Goal: Task Accomplishment & Management: Manage account settings

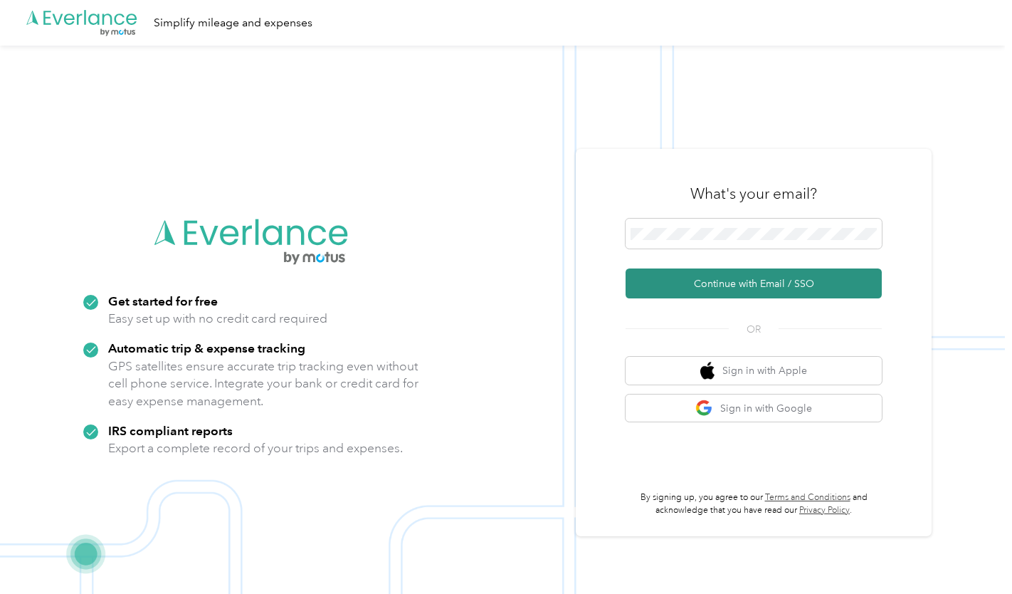
click at [713, 290] on button "Continue with Email / SSO" at bounding box center [754, 283] width 256 height 30
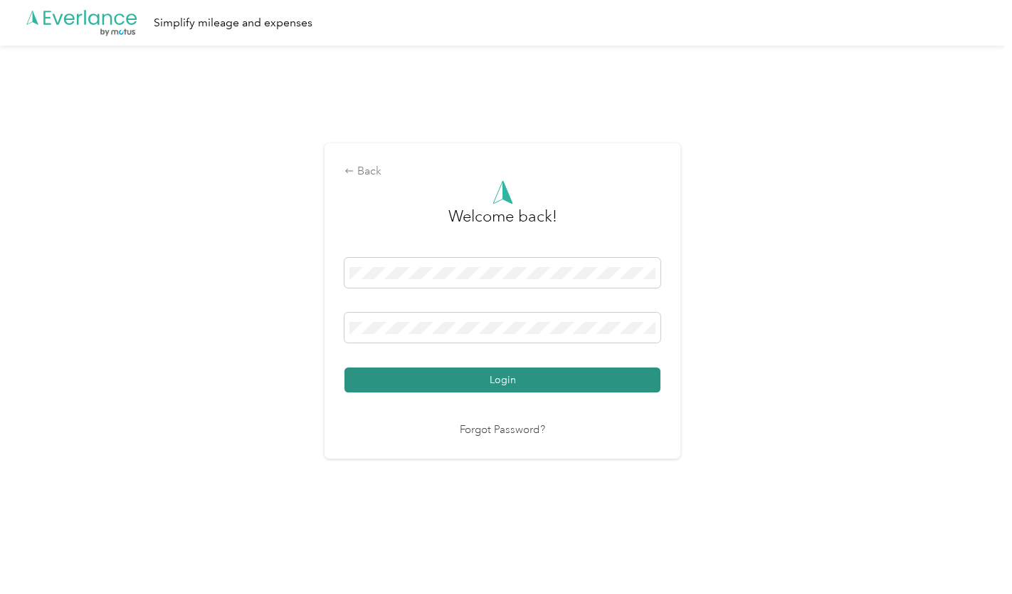
click at [562, 391] on button "Login" at bounding box center [503, 379] width 316 height 25
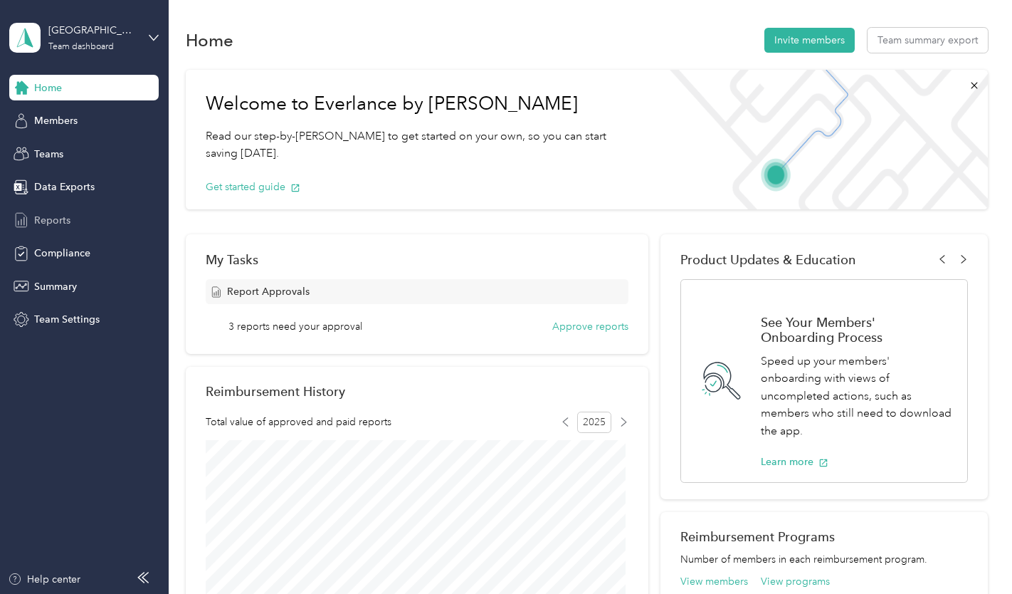
click at [62, 218] on span "Reports" at bounding box center [52, 220] width 36 height 15
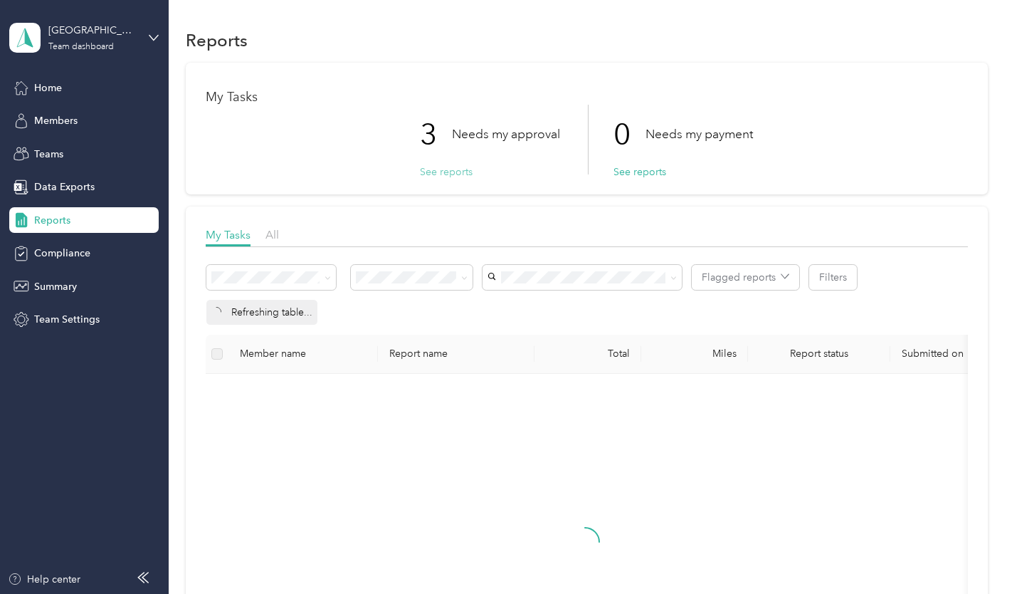
click at [436, 177] on button "See reports" at bounding box center [446, 171] width 53 height 15
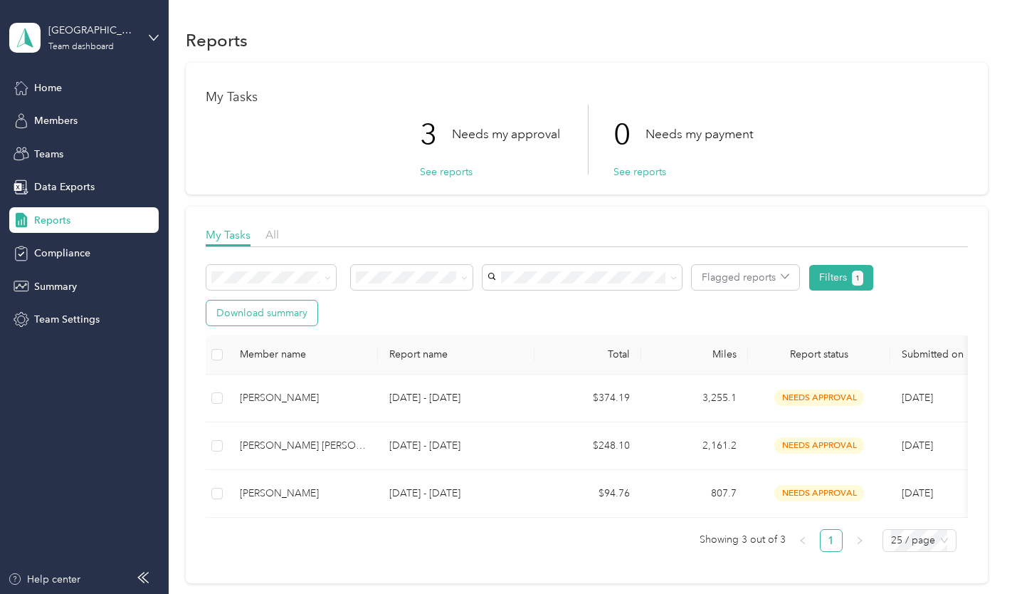
scroll to position [71, 0]
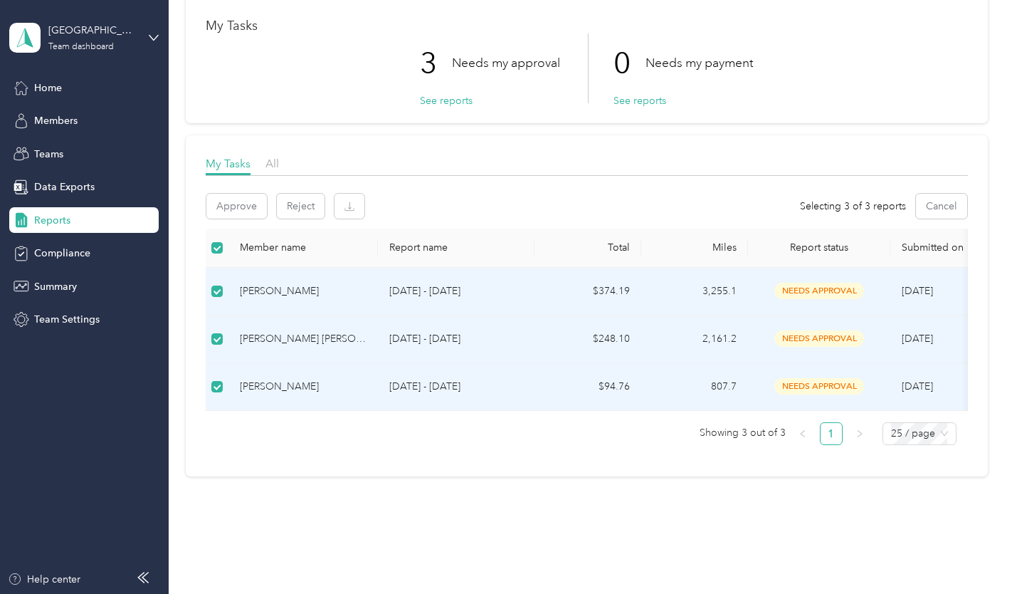
click at [224, 219] on div "Approve Reject Selecting 3 of 3 reports Cancel" at bounding box center [587, 211] width 762 height 35
click at [227, 210] on button "Approve" at bounding box center [236, 206] width 61 height 25
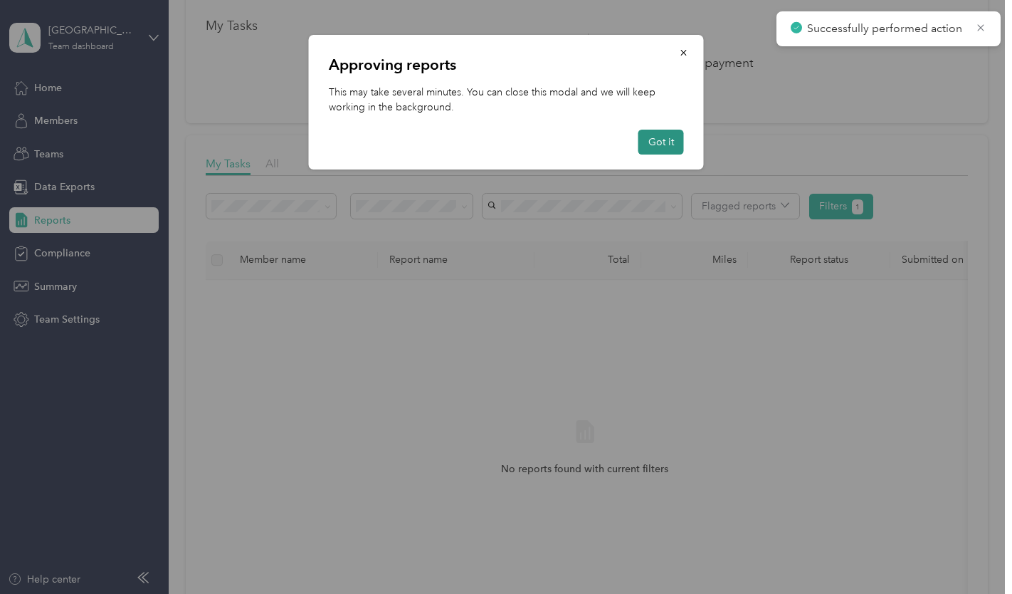
click at [665, 144] on button "Got it" at bounding box center [661, 142] width 46 height 25
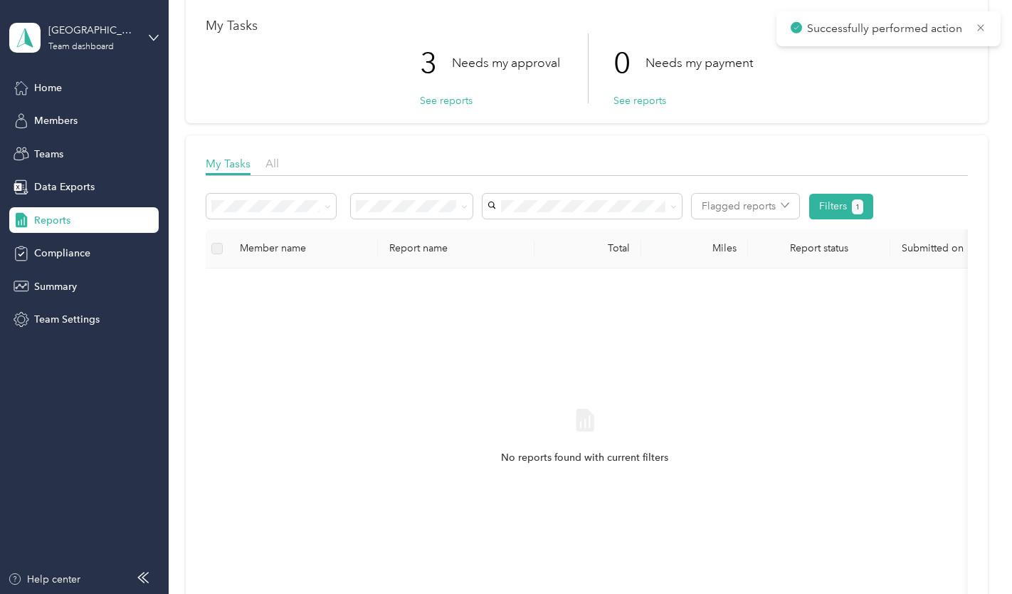
click at [162, 33] on aside "North Central MN Area Team dashboard Home Members Teams Data Exports Reports Co…" at bounding box center [84, 297] width 169 height 594
click at [157, 38] on icon at bounding box center [154, 38] width 10 height 10
click at [101, 149] on div "Personal dashboard" at bounding box center [239, 149] width 441 height 25
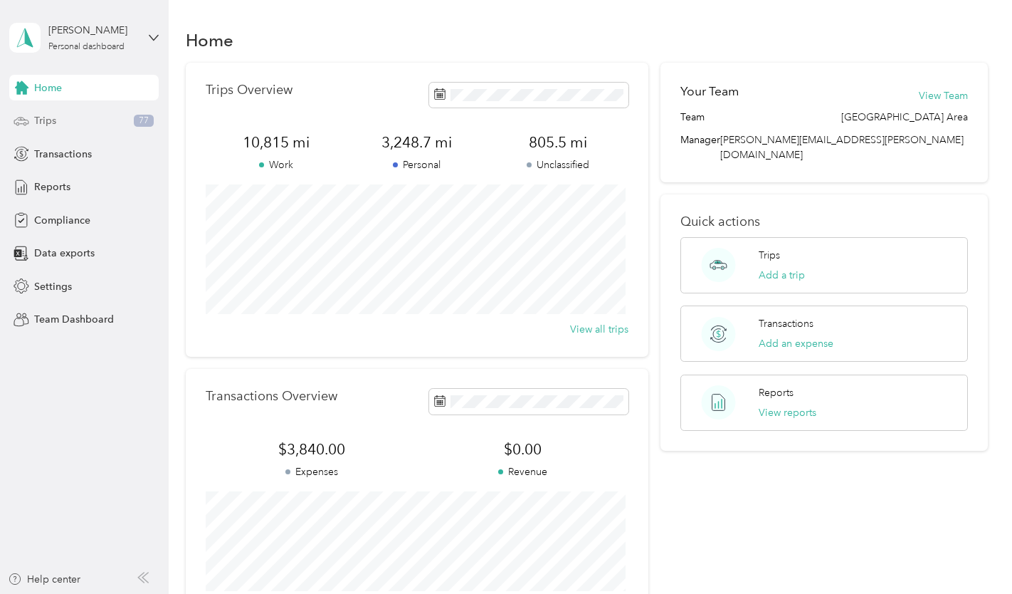
click at [105, 119] on div "Trips 77" at bounding box center [83, 121] width 149 height 26
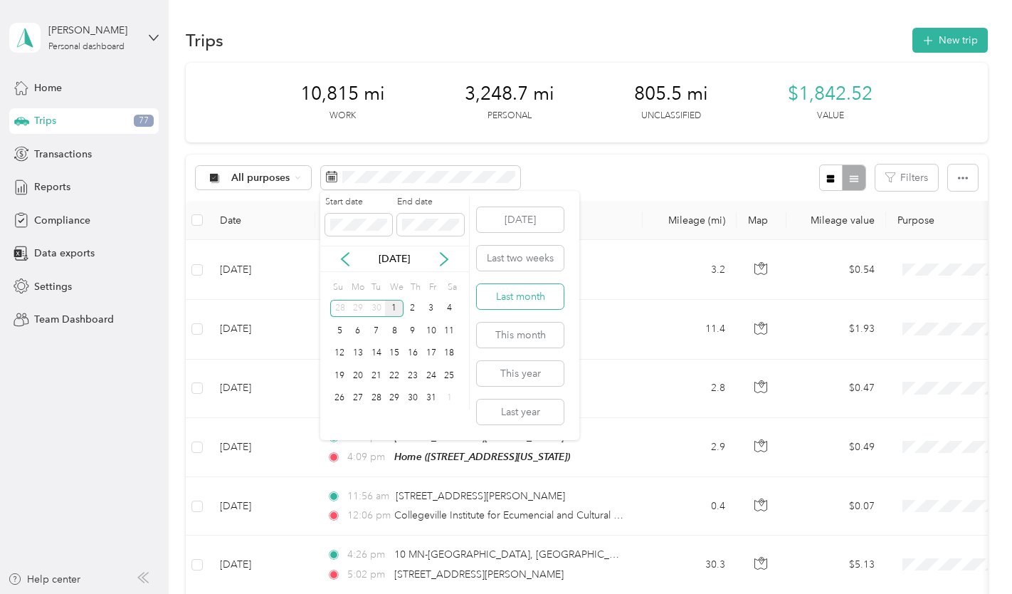
click at [508, 300] on button "Last month" at bounding box center [520, 296] width 87 height 25
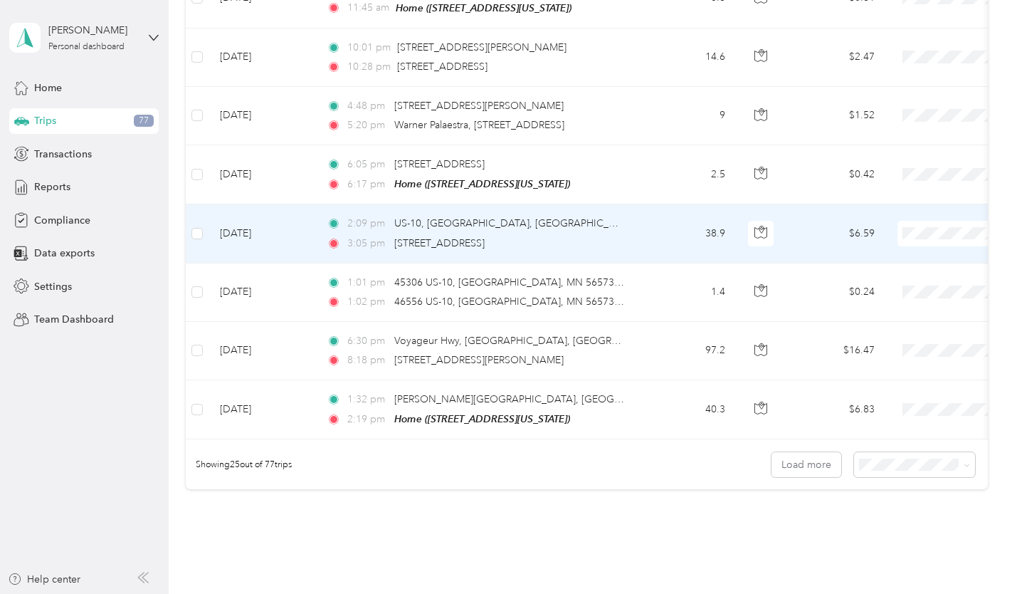
scroll to position [1374, 0]
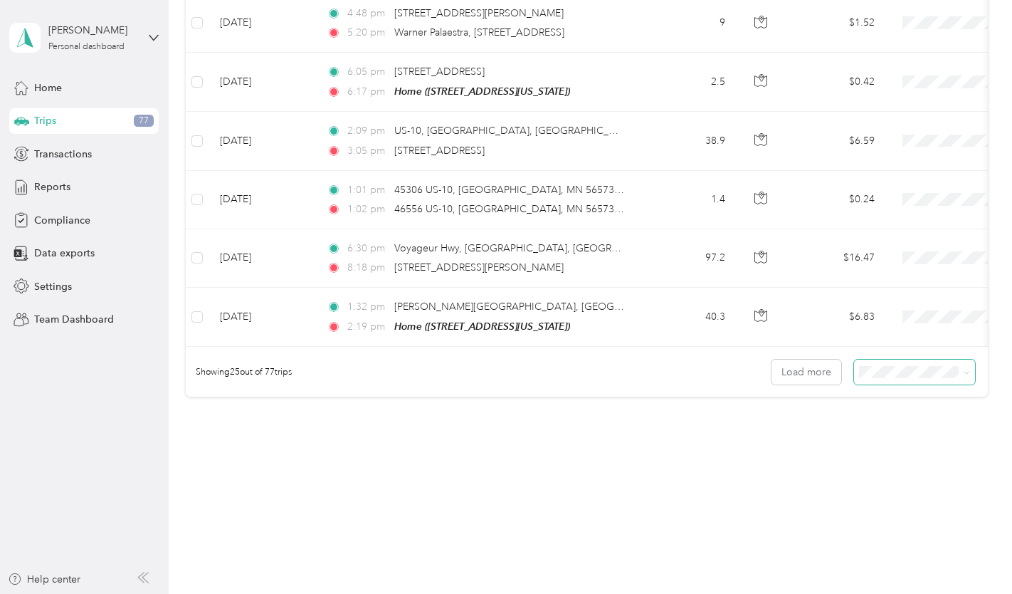
click at [882, 381] on span at bounding box center [915, 371] width 122 height 25
click at [912, 378] on span at bounding box center [915, 371] width 122 height 25
click at [959, 373] on span at bounding box center [964, 371] width 11 height 15
click at [965, 375] on icon at bounding box center [967, 372] width 6 height 6
click at [919, 448] on div "100 per load" at bounding box center [912, 448] width 102 height 15
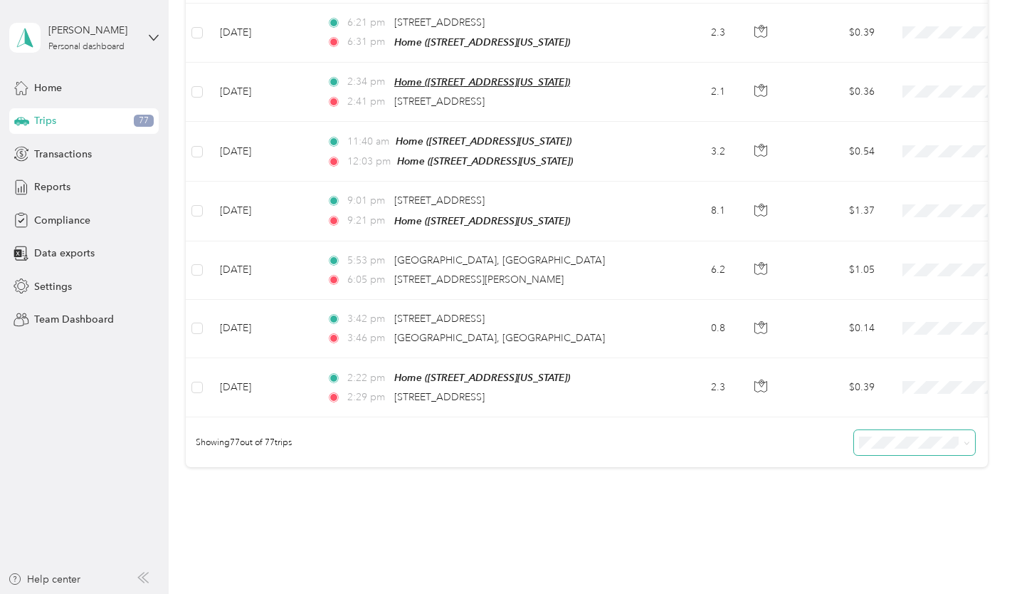
scroll to position [4432, 0]
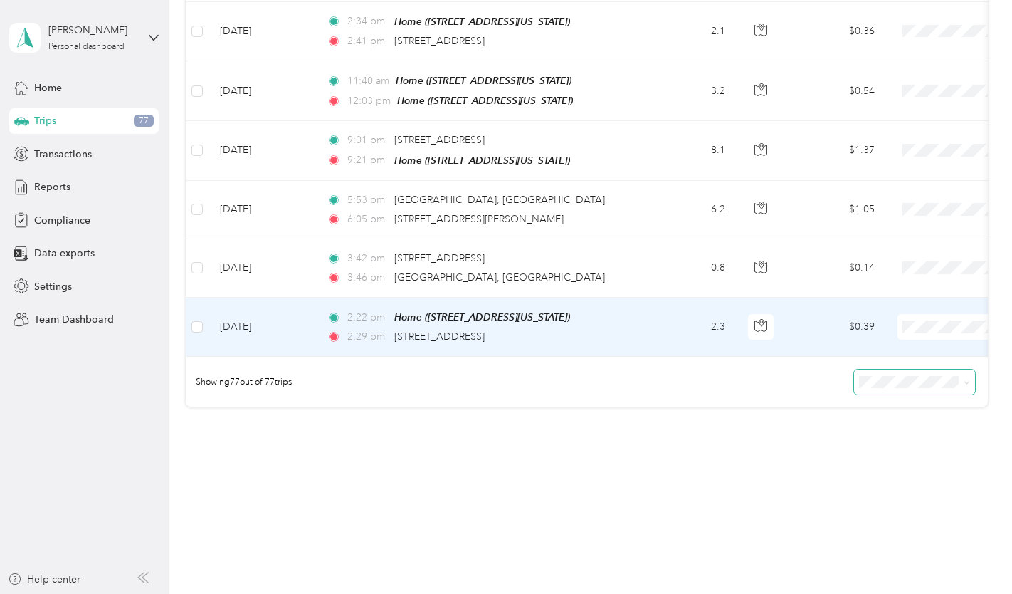
click at [189, 309] on td at bounding box center [197, 327] width 23 height 59
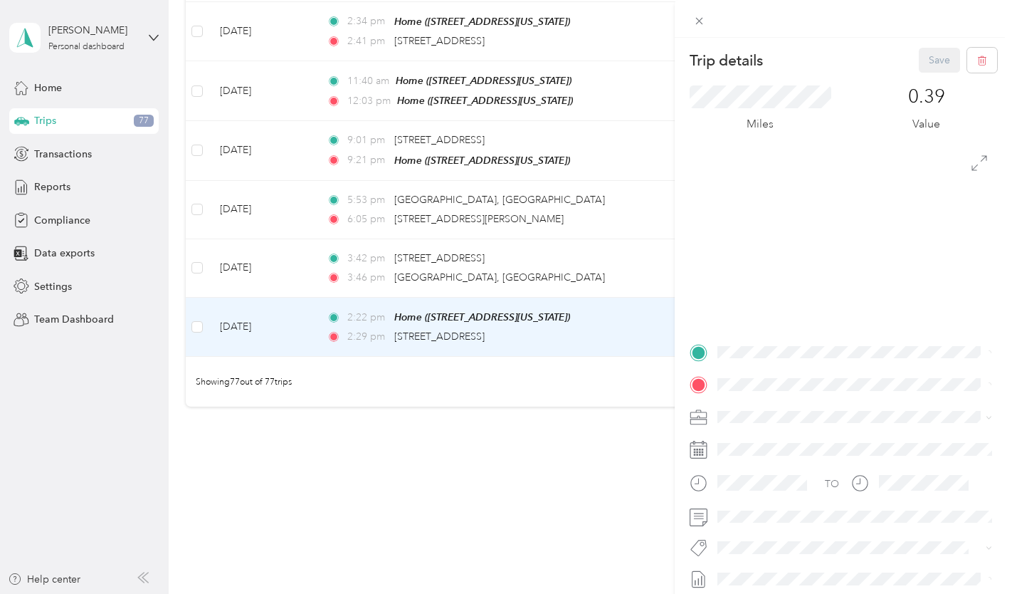
click at [196, 250] on div "Trip details Save This trip cannot be edited because it is either under review,…" at bounding box center [506, 297] width 1012 height 594
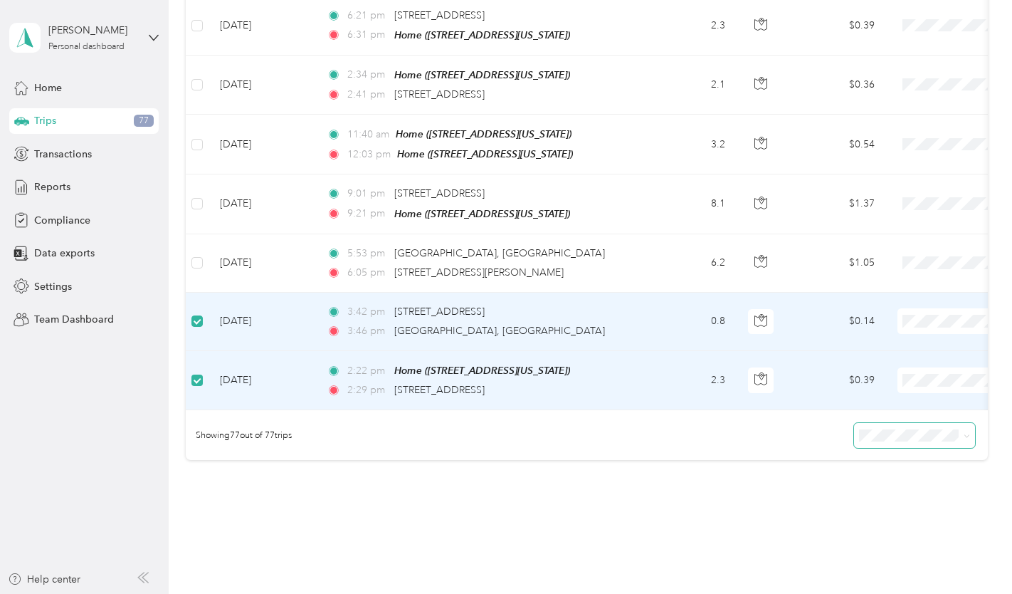
scroll to position [4359, 0]
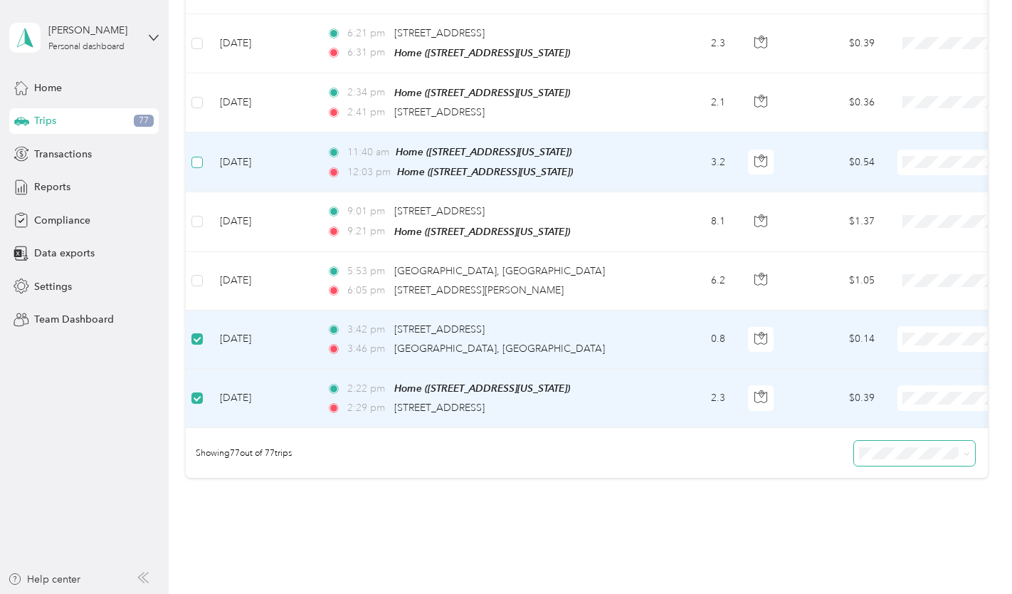
click at [194, 154] on label at bounding box center [196, 162] width 11 height 16
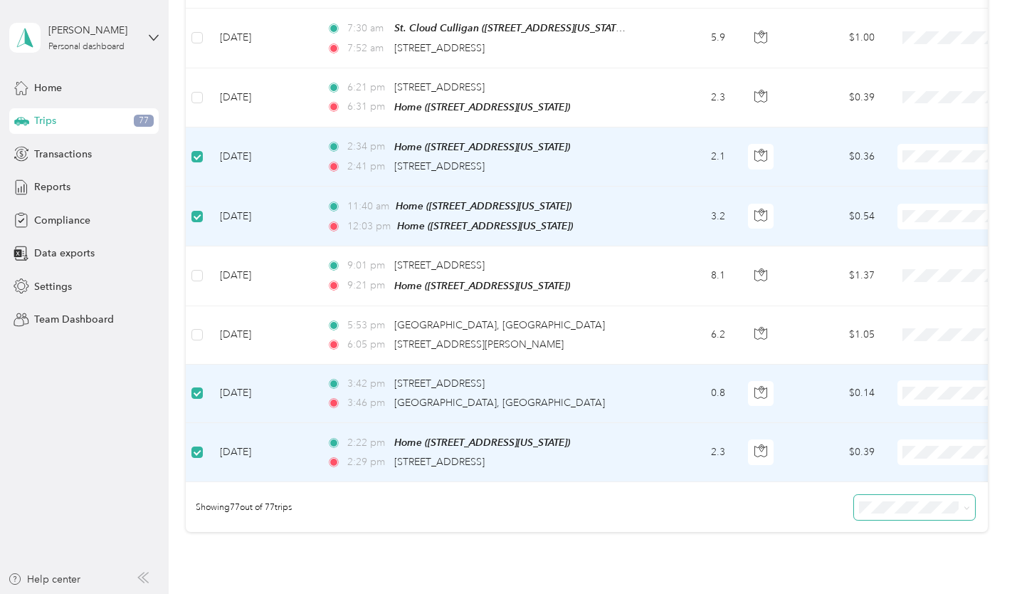
scroll to position [4288, 0]
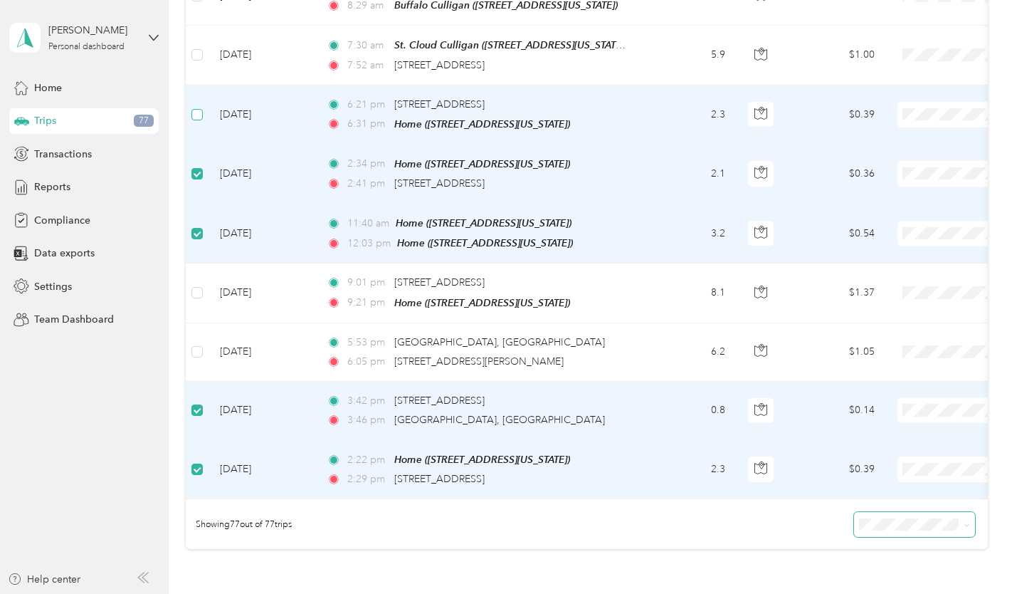
click at [194, 107] on label at bounding box center [196, 115] width 11 height 16
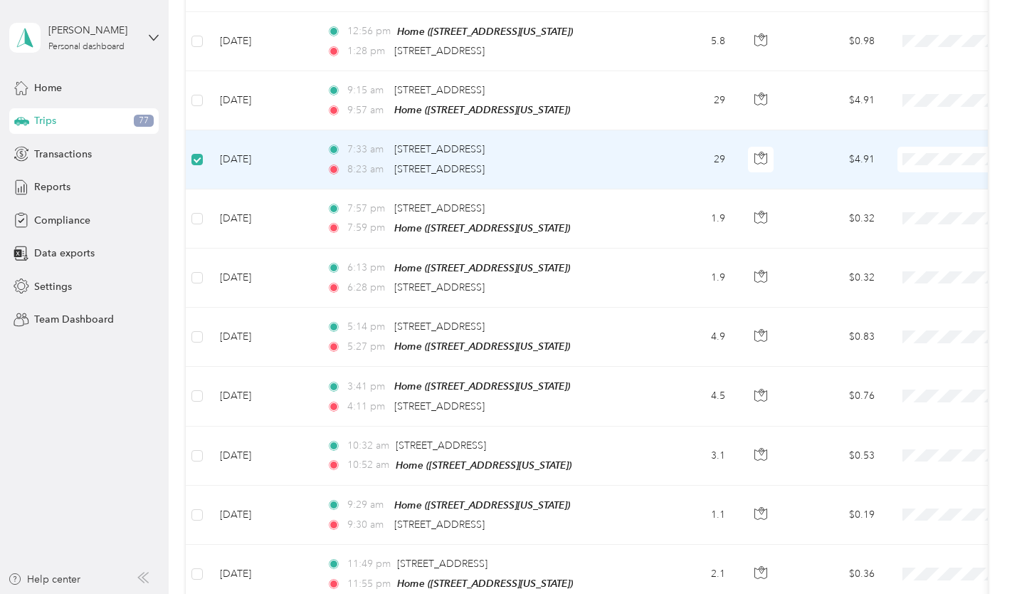
scroll to position [3220, 0]
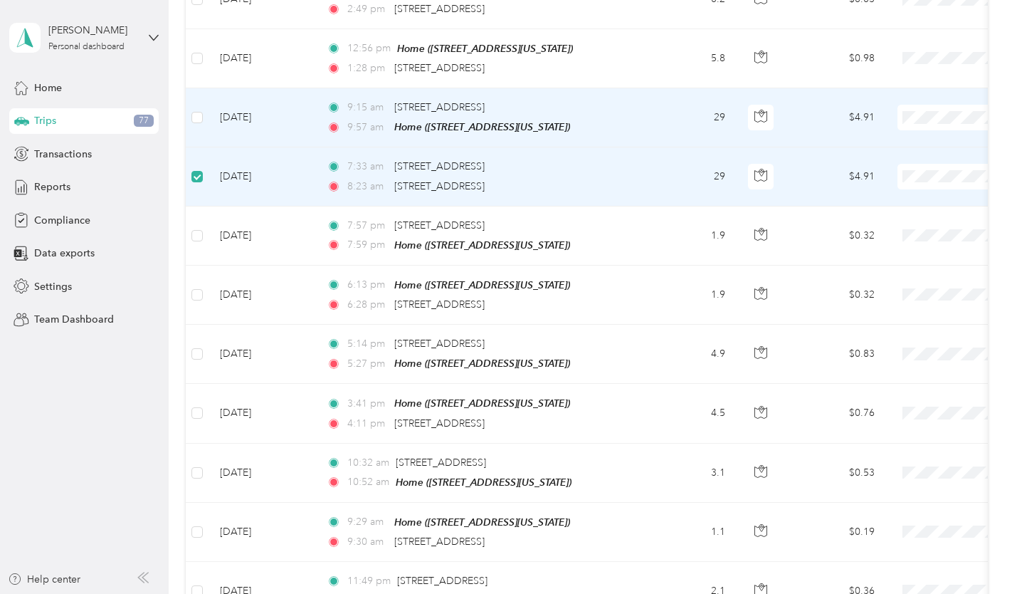
click at [193, 90] on td at bounding box center [197, 117] width 23 height 59
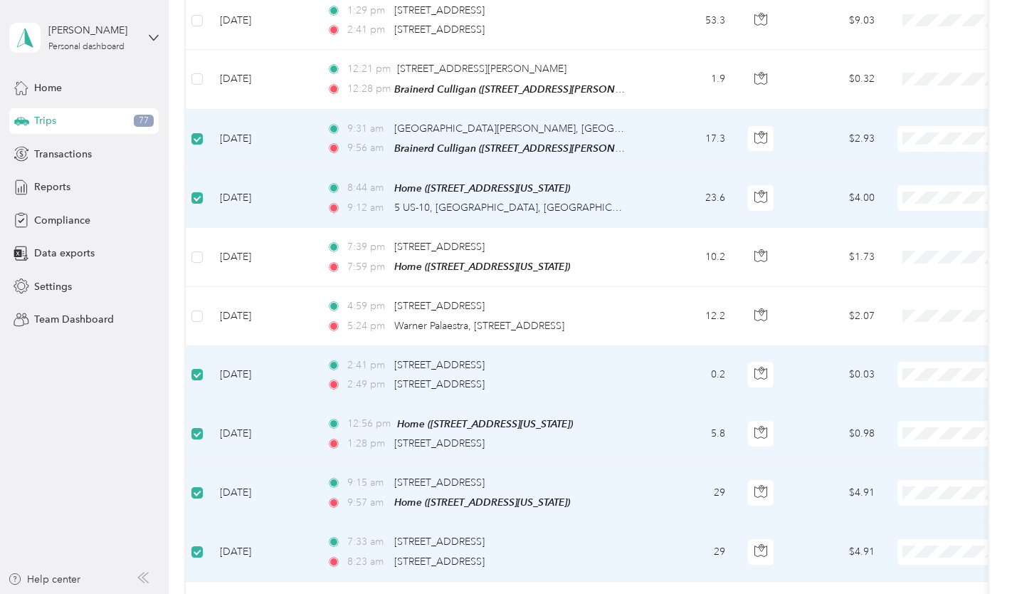
scroll to position [2722, 0]
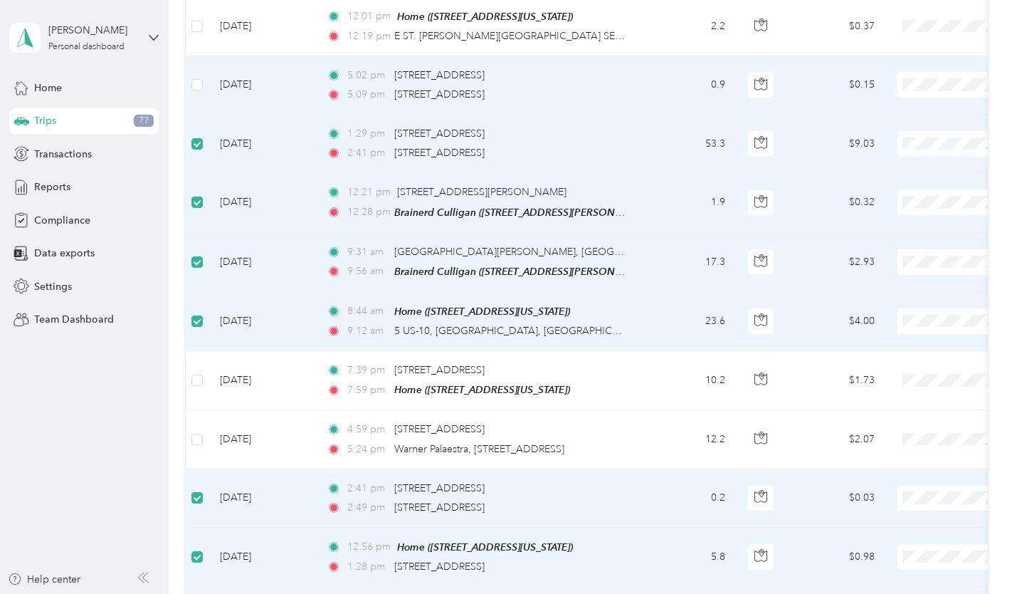
click at [189, 72] on td at bounding box center [197, 85] width 23 height 58
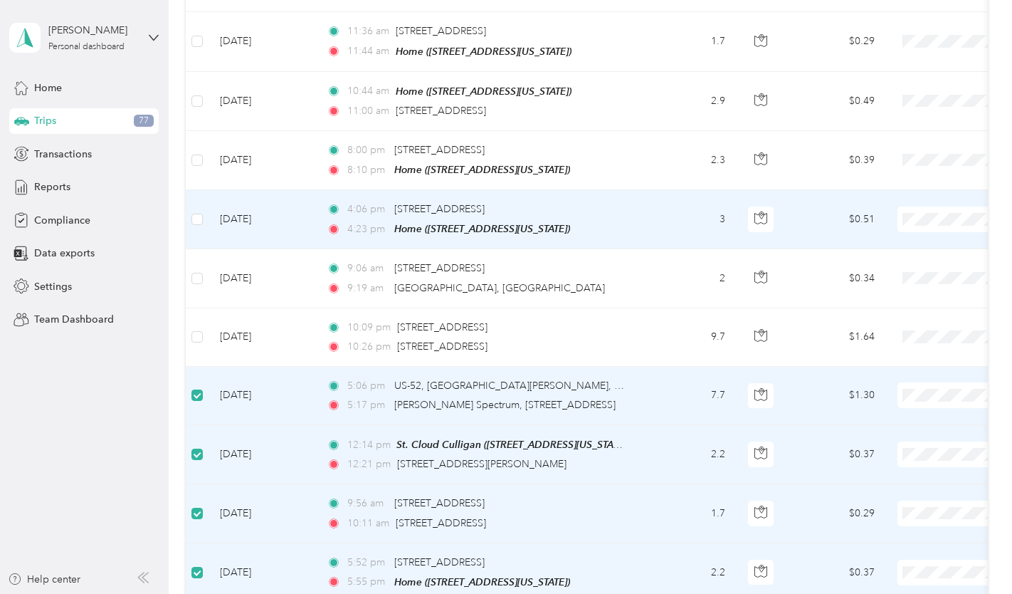
scroll to position [1868, 0]
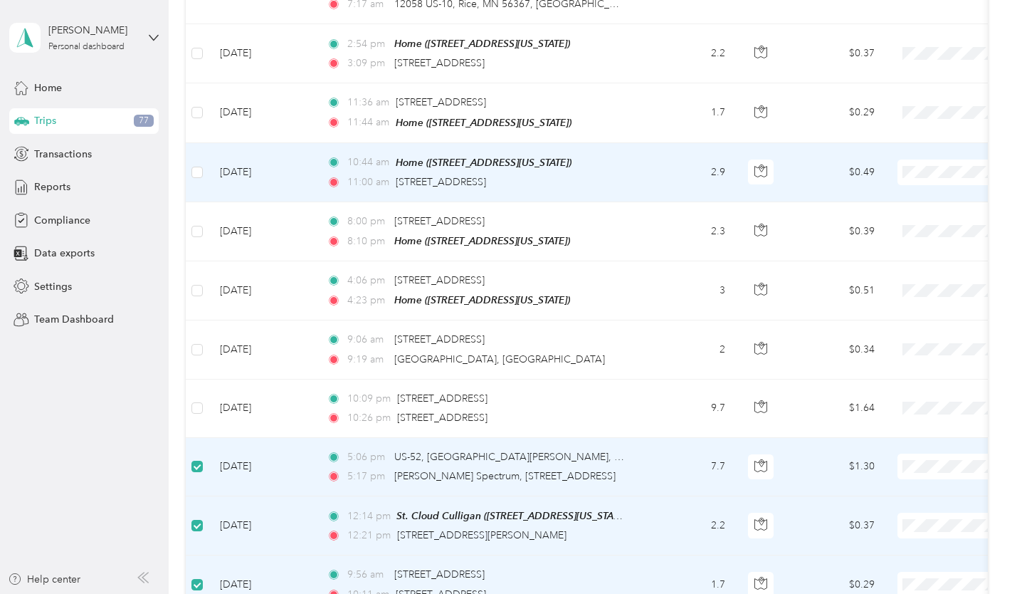
click at [190, 167] on td at bounding box center [197, 172] width 23 height 59
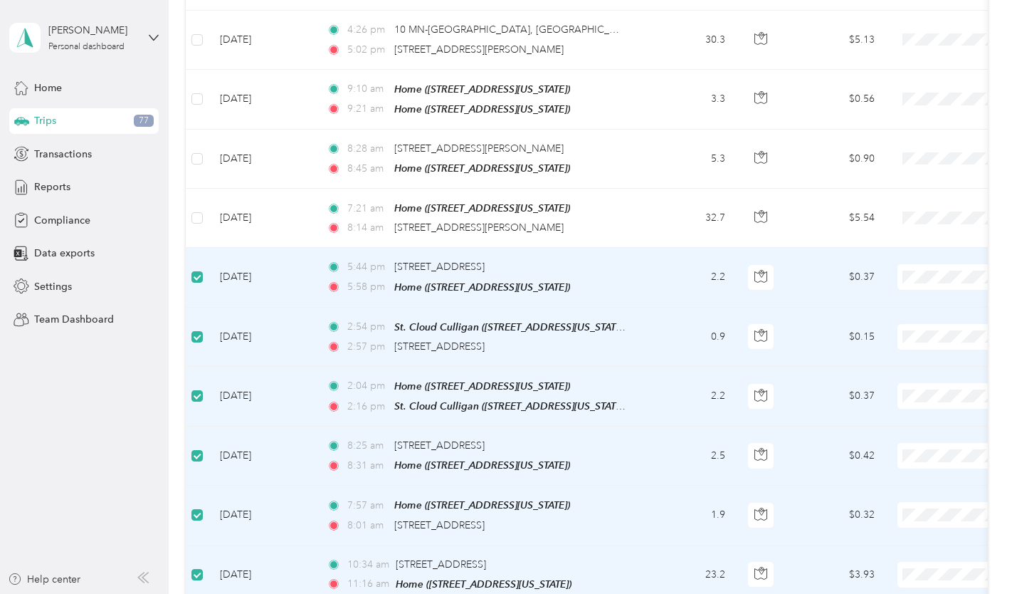
scroll to position [444, 0]
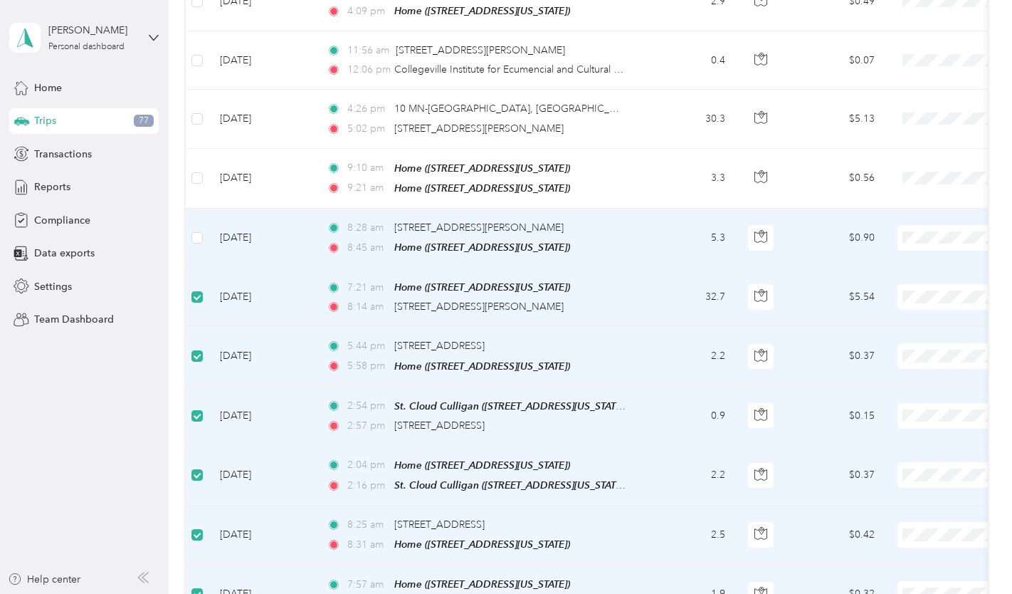
click at [204, 241] on td at bounding box center [197, 238] width 23 height 59
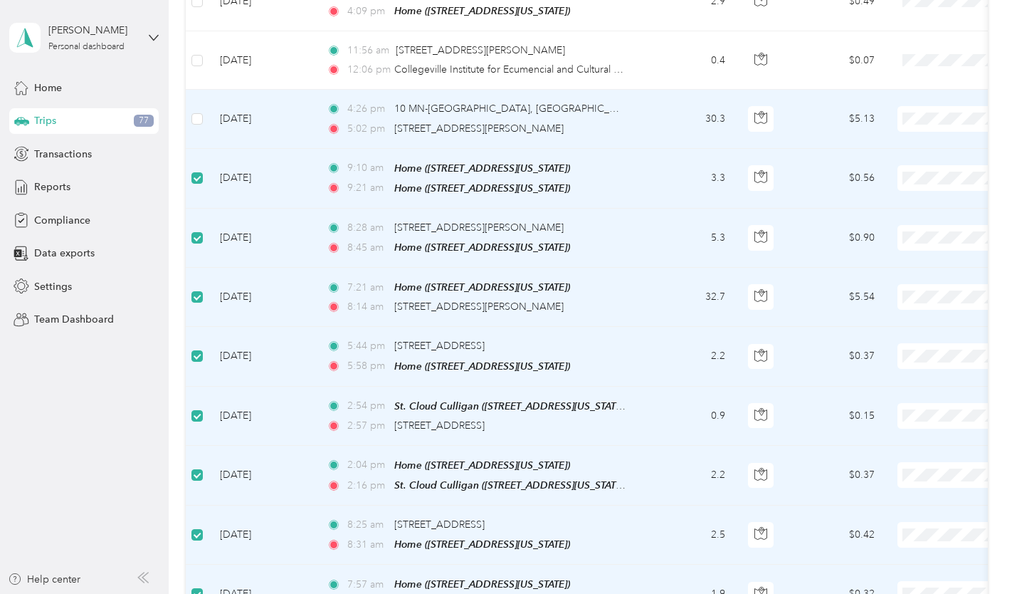
click at [188, 118] on td at bounding box center [197, 119] width 23 height 58
click at [197, 107] on td at bounding box center [197, 119] width 23 height 58
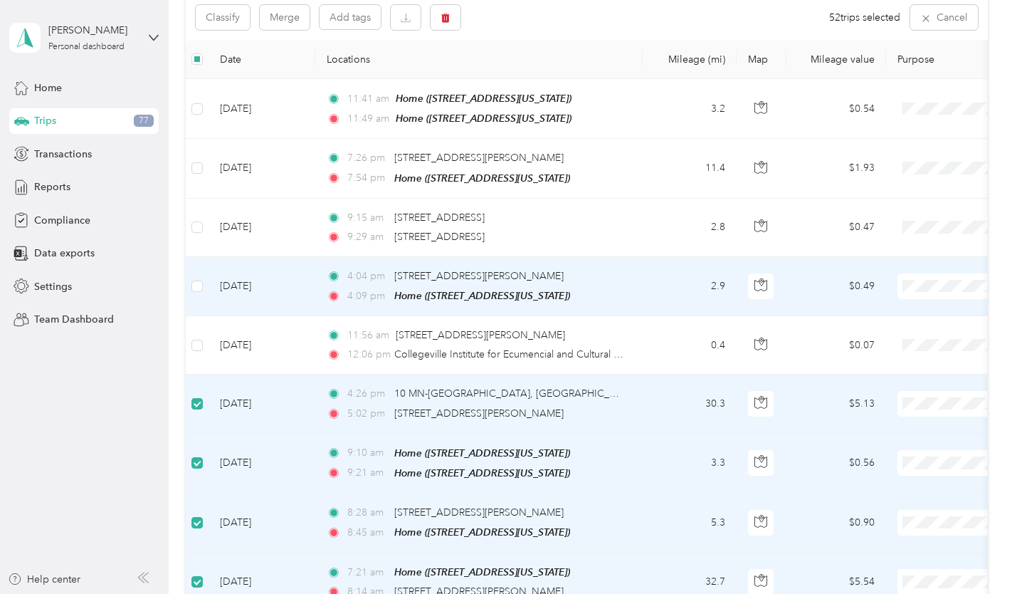
scroll to position [0, 0]
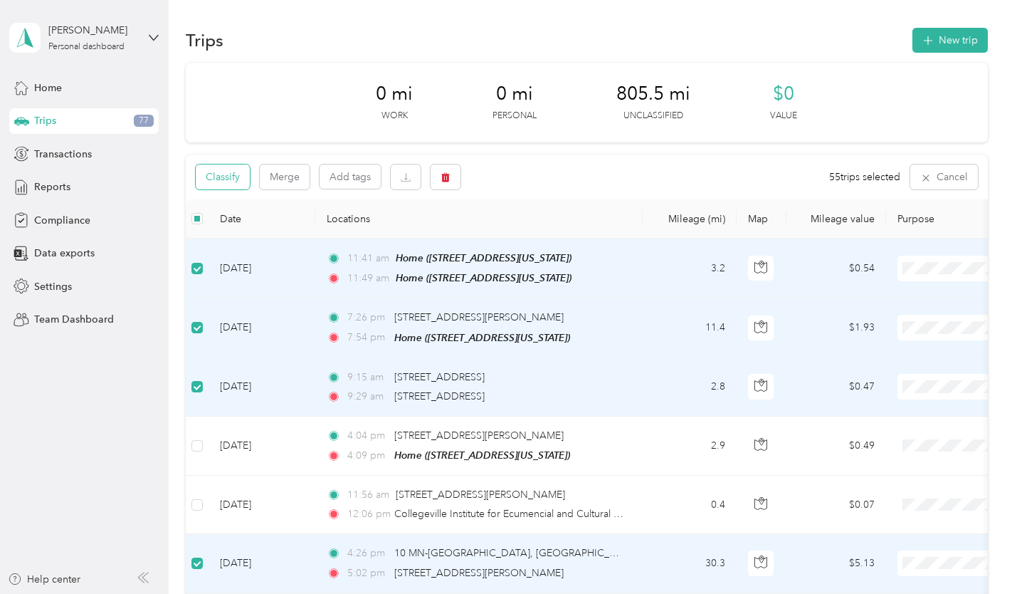
click at [219, 181] on button "Classify" at bounding box center [223, 176] width 54 height 25
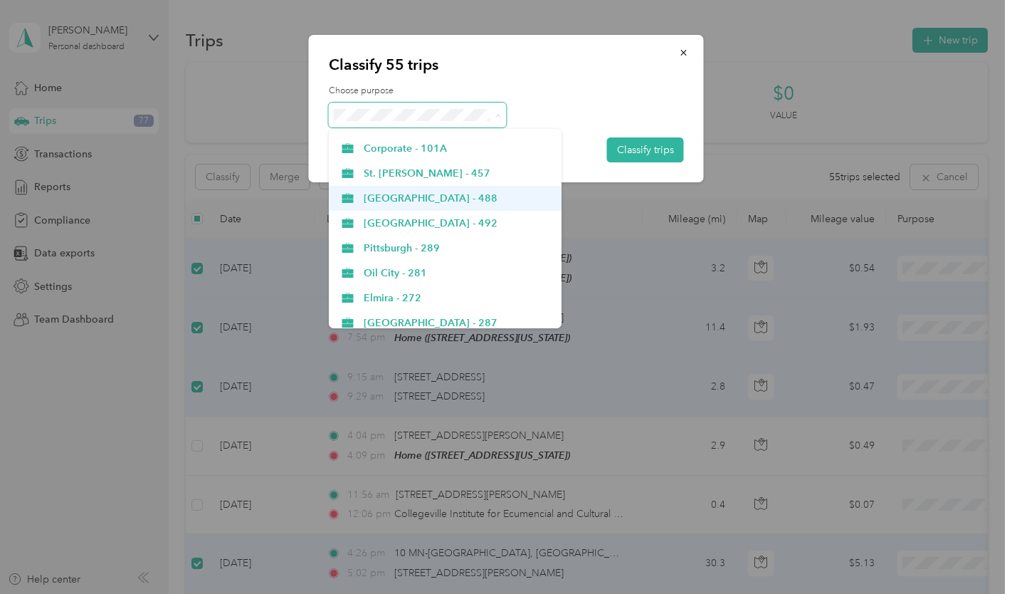
scroll to position [367, 0]
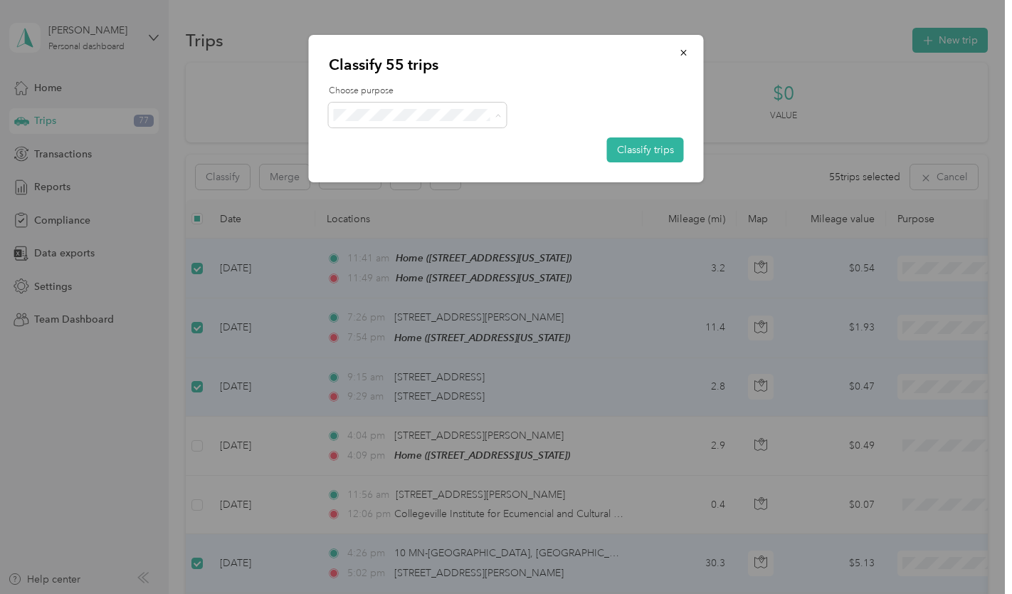
click at [443, 174] on span "Corporate - 101A" at bounding box center [458, 173] width 188 height 15
click at [673, 147] on button "Classify trips" at bounding box center [645, 149] width 77 height 25
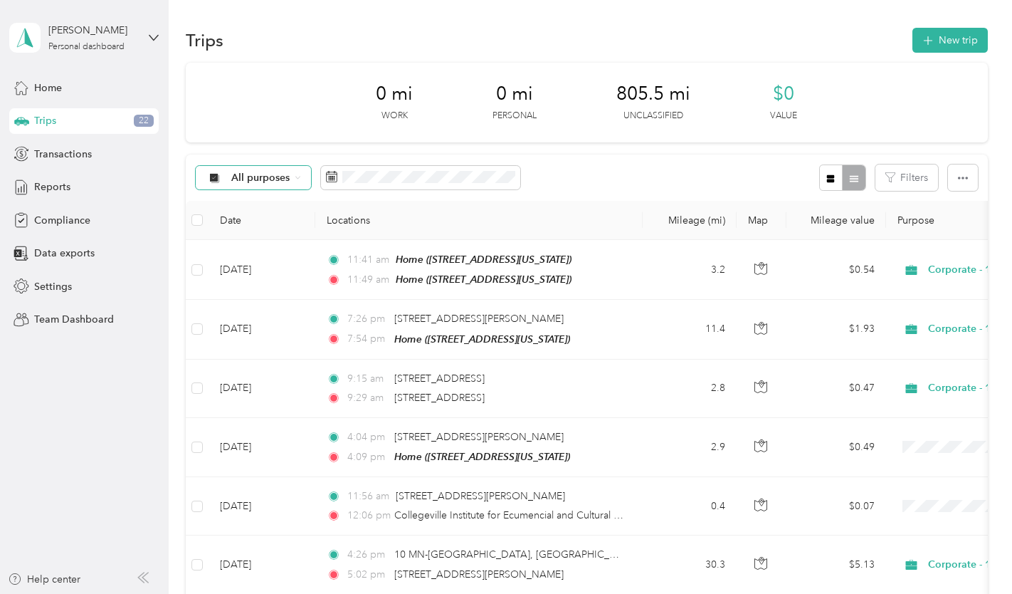
click at [267, 185] on div "All purposes" at bounding box center [253, 178] width 115 height 24
click at [268, 231] on span "Unclassified" at bounding box center [325, 228] width 188 height 15
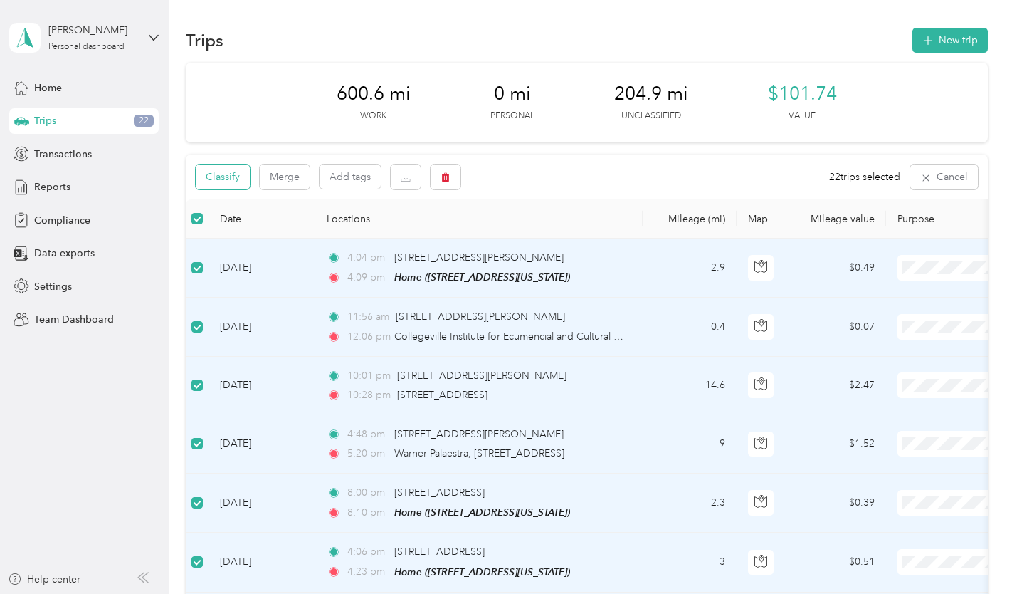
click at [241, 182] on button "Classify" at bounding box center [223, 176] width 54 height 25
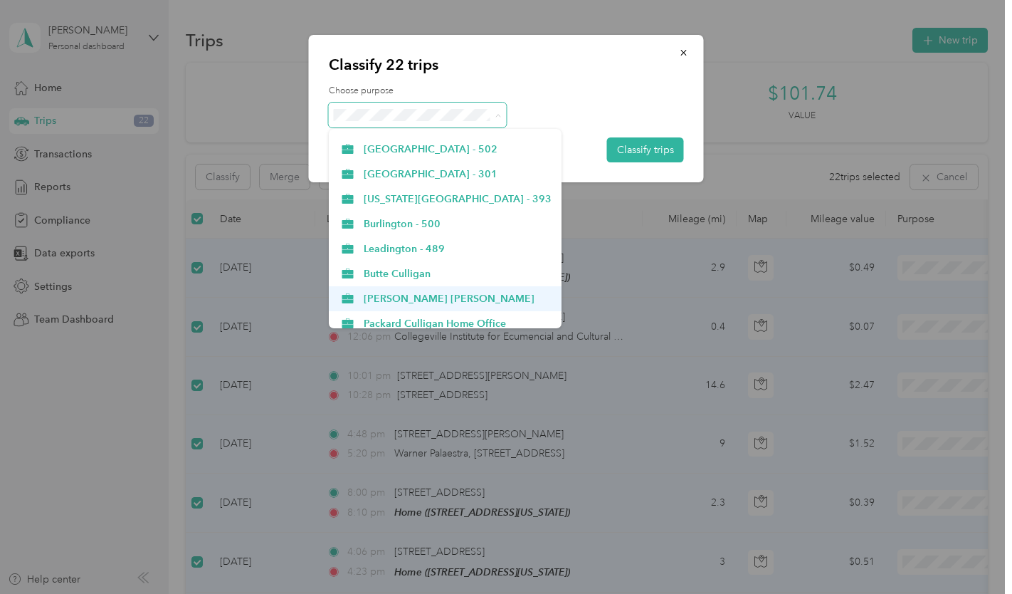
scroll to position [722, 0]
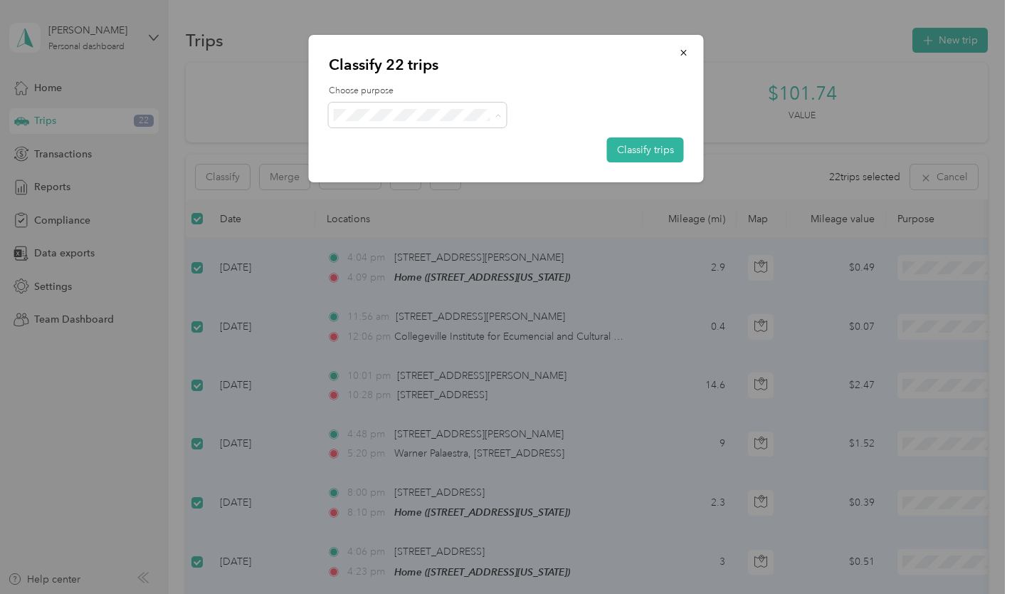
click at [409, 311] on span "Personal" at bounding box center [458, 315] width 188 height 15
click at [658, 148] on button "Classify trips" at bounding box center [645, 149] width 77 height 25
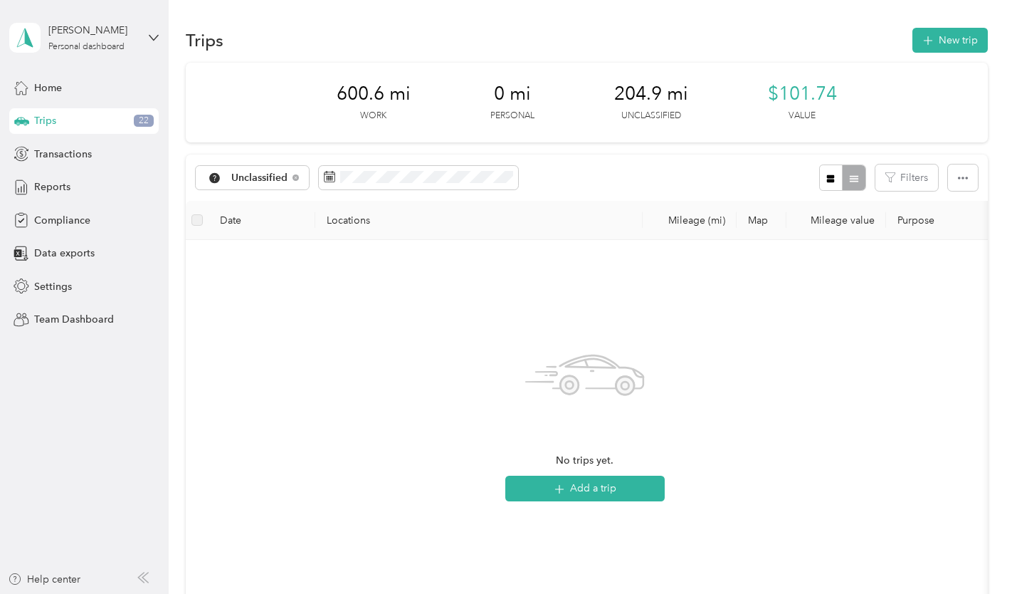
click at [137, 120] on span "22" at bounding box center [144, 121] width 20 height 13
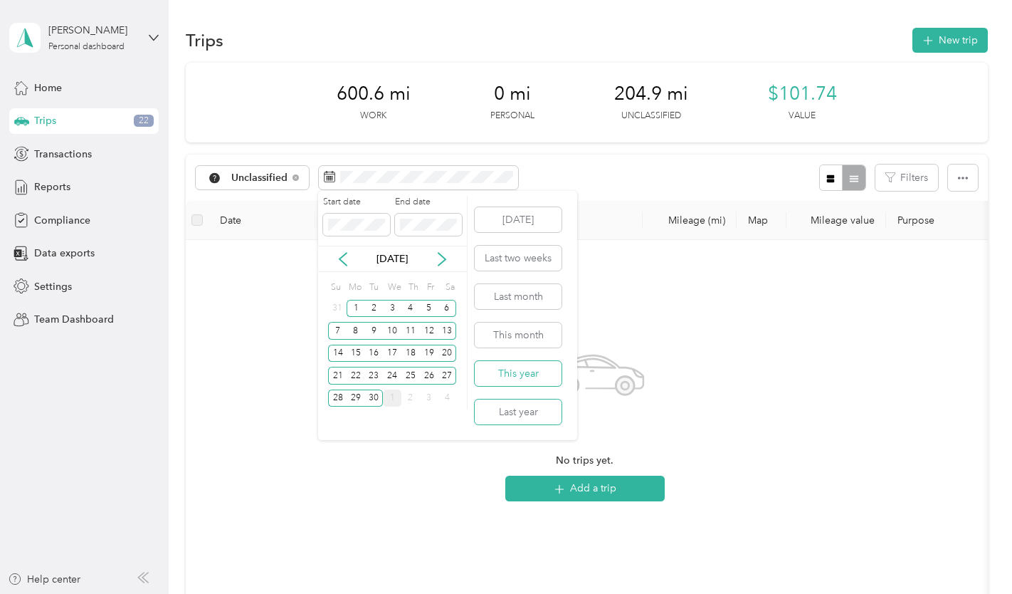
drag, startPoint x: 523, startPoint y: 410, endPoint x: 524, endPoint y: 377, distance: 32.8
click at [524, 379] on div "Today Last two weeks Last month This month This year Last year" at bounding box center [518, 315] width 90 height 249
click at [524, 375] on button "This year" at bounding box center [518, 373] width 87 height 25
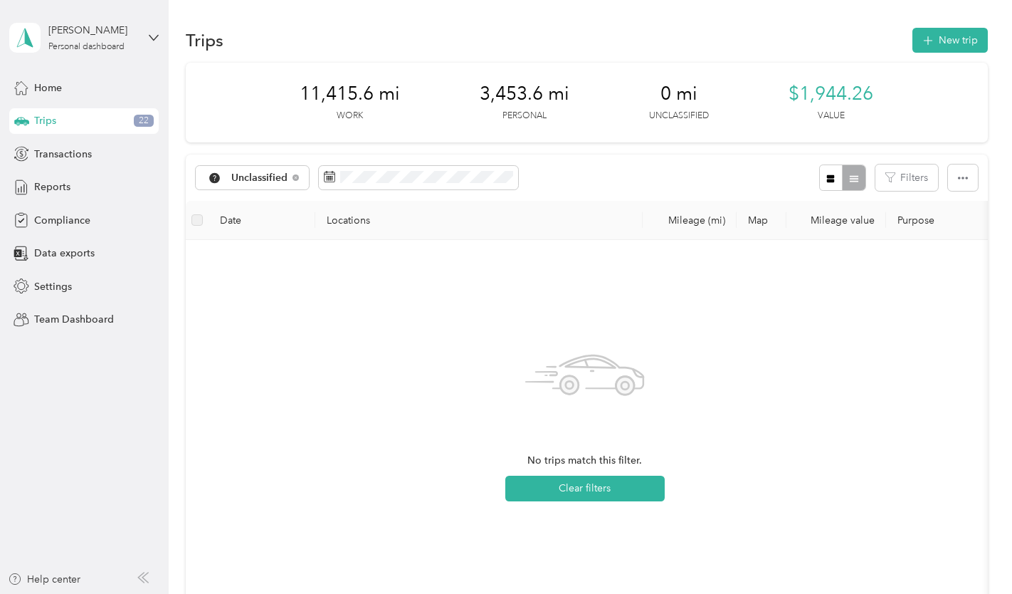
click at [110, 120] on div "Trips 22" at bounding box center [83, 121] width 149 height 26
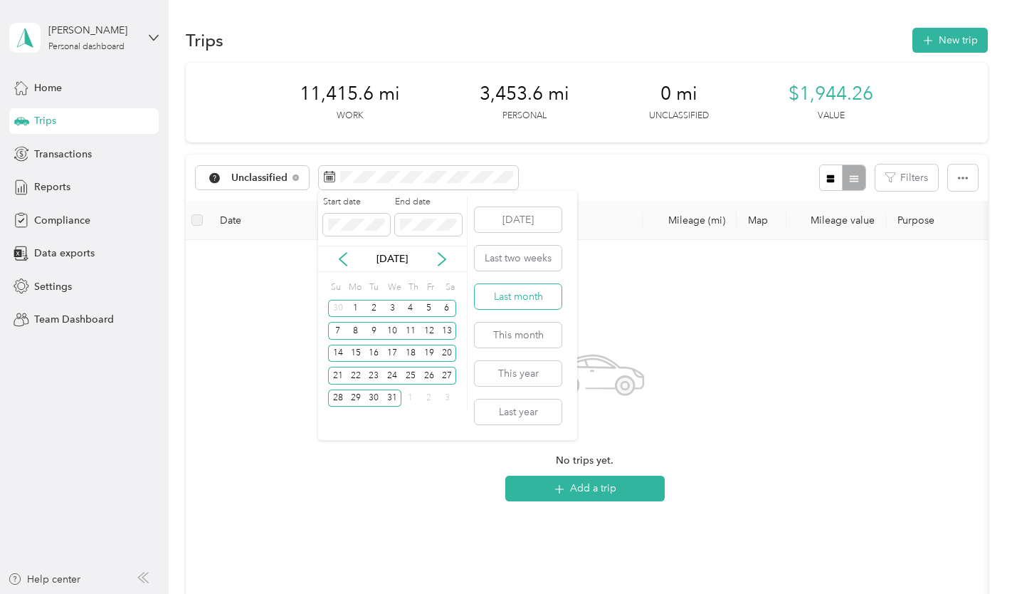
click at [496, 297] on button "Last month" at bounding box center [518, 296] width 87 height 25
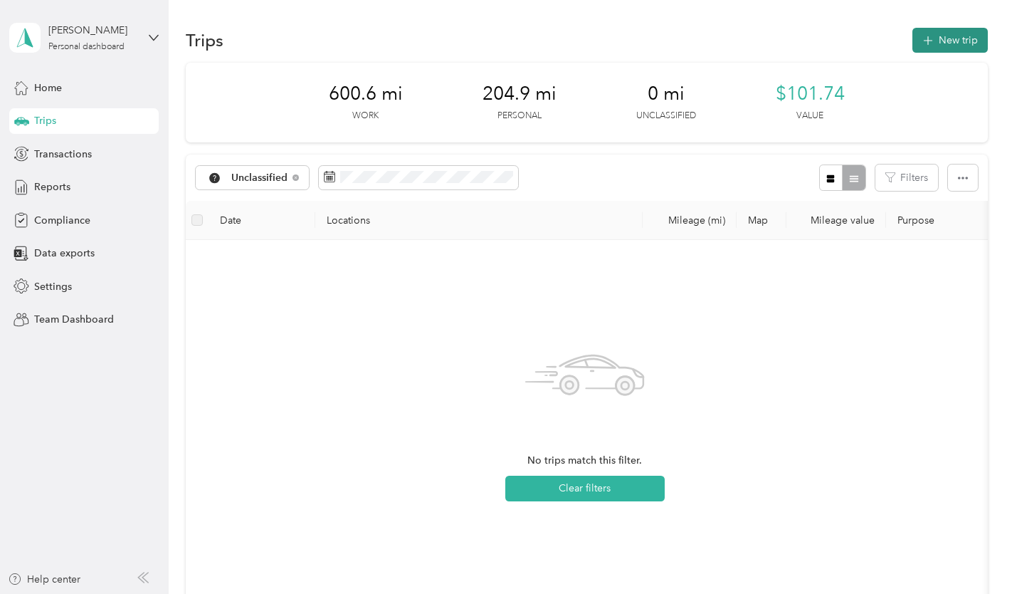
click at [913, 39] on button "New trip" at bounding box center [950, 40] width 75 height 25
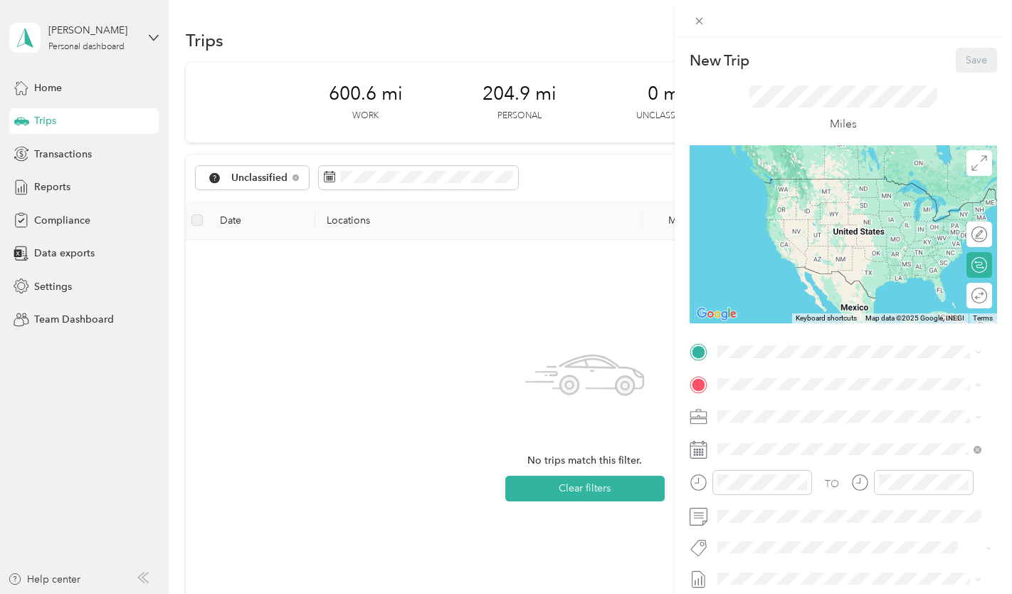
click at [270, 179] on div "New Trip Save This trip cannot be edited because it is either under review, app…" at bounding box center [506, 297] width 1012 height 594
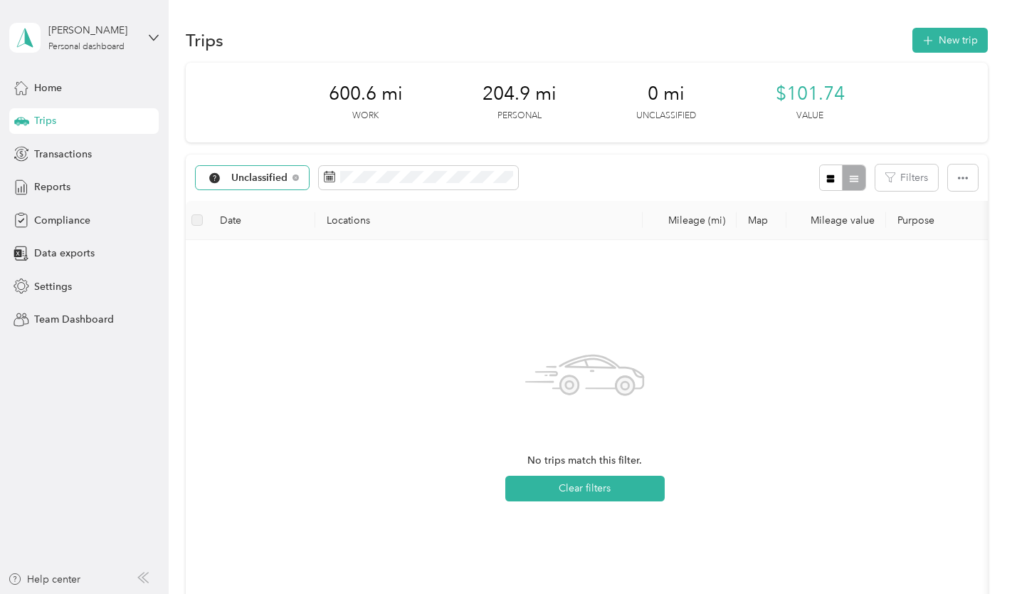
click at [278, 175] on span "Unclassified" at bounding box center [259, 178] width 57 height 10
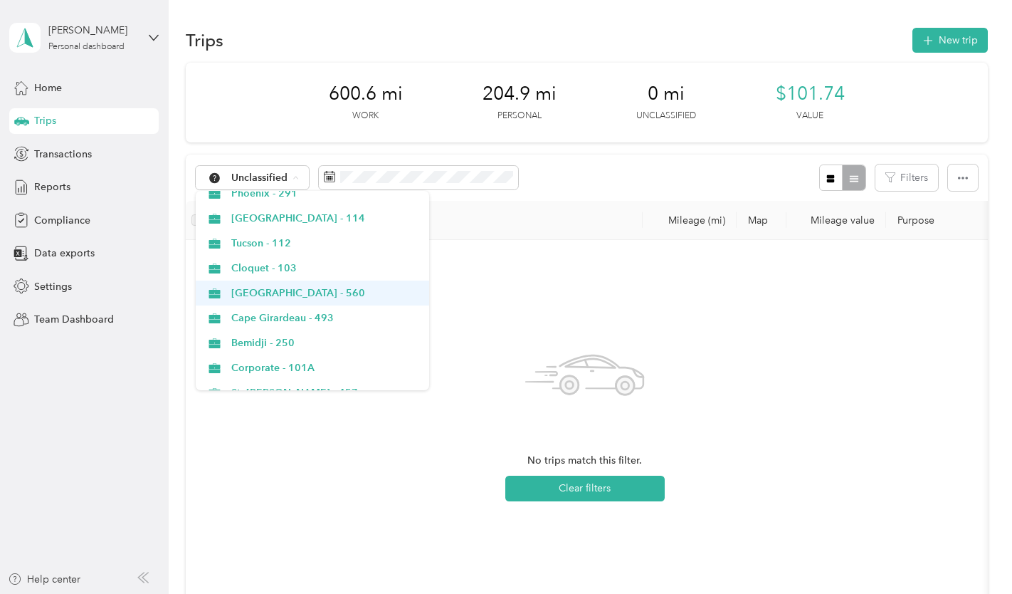
scroll to position [285, 0]
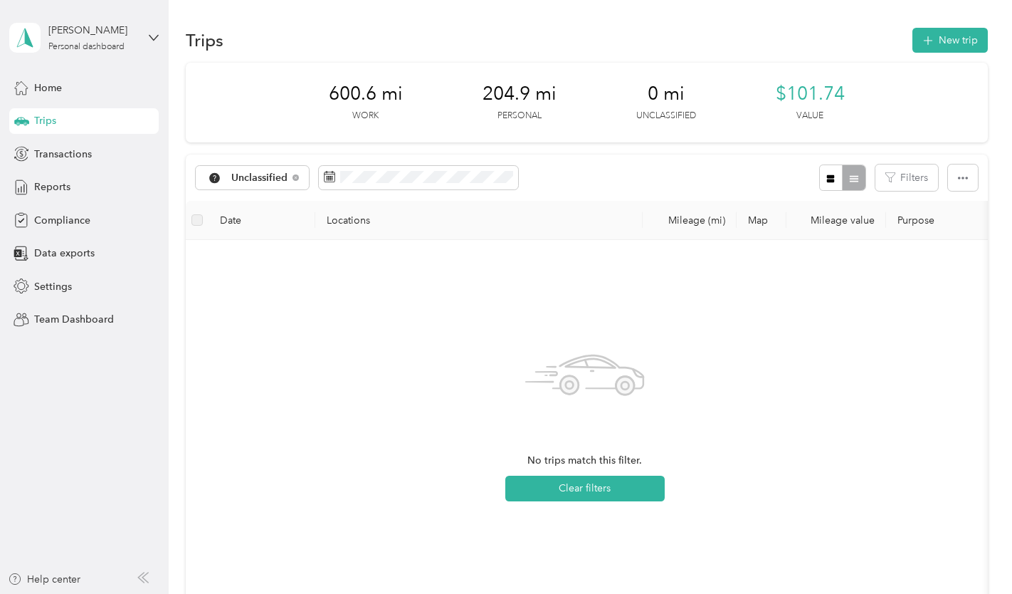
click at [312, 367] on li "Corporate - 101A" at bounding box center [312, 359] width 233 height 25
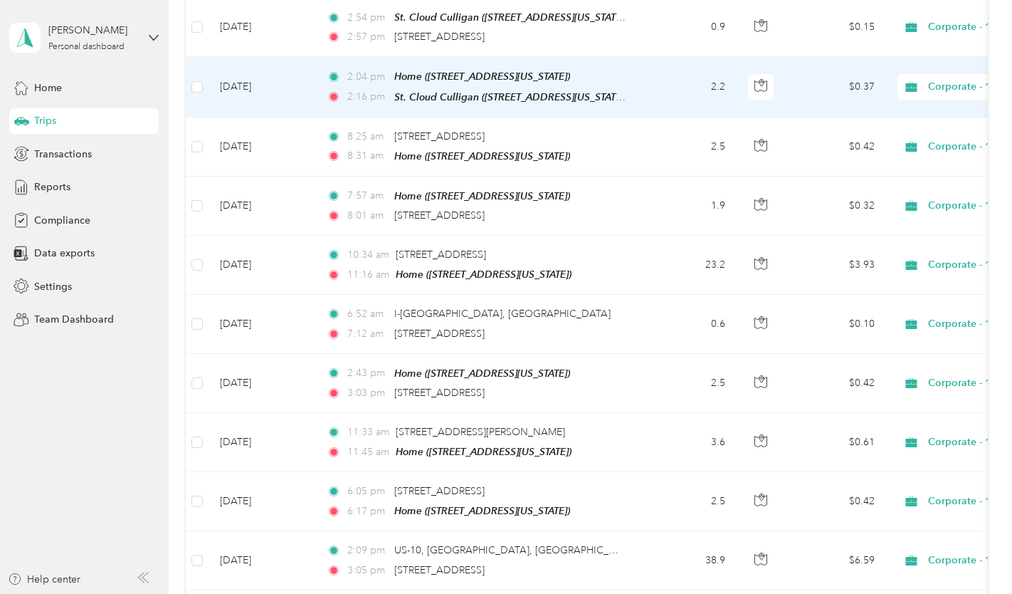
scroll to position [783, 0]
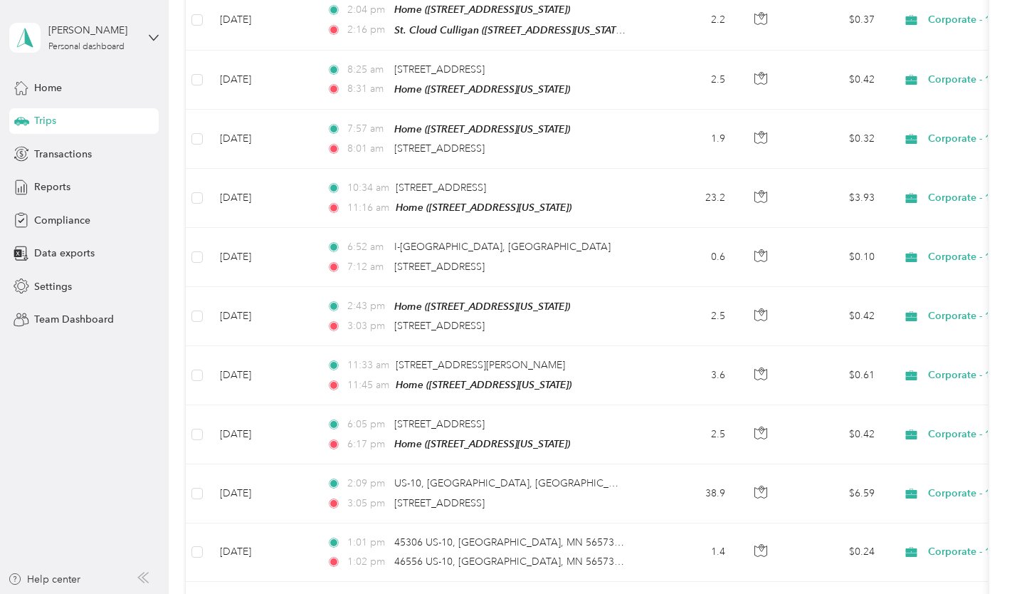
click at [59, 391] on aside "[PERSON_NAME] Personal dashboard Home Trips Transactions Reports Compliance Dat…" at bounding box center [84, 297] width 169 height 594
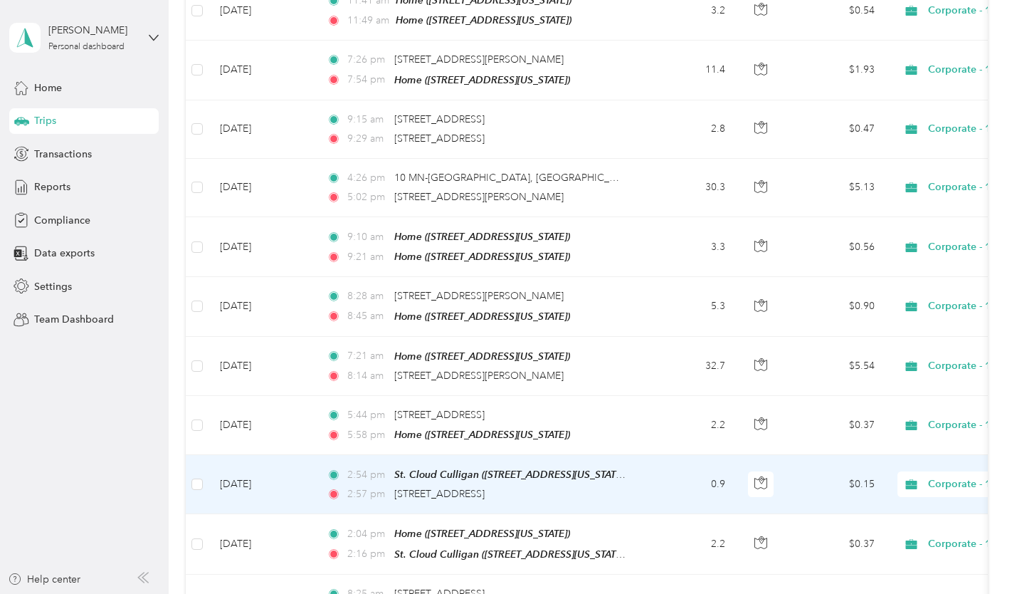
scroll to position [0, 0]
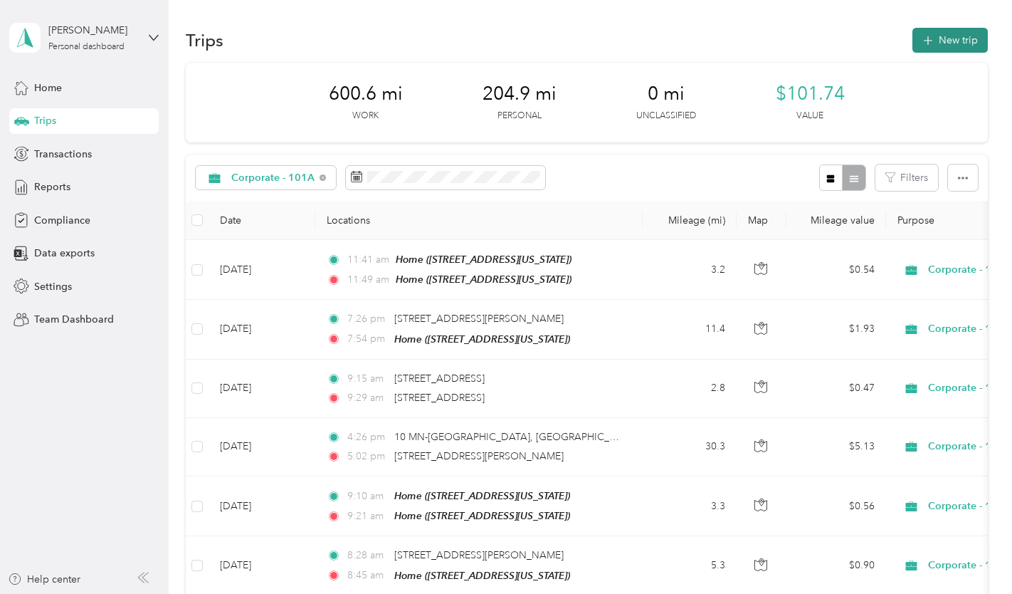
click at [955, 46] on button "New trip" at bounding box center [950, 40] width 75 height 25
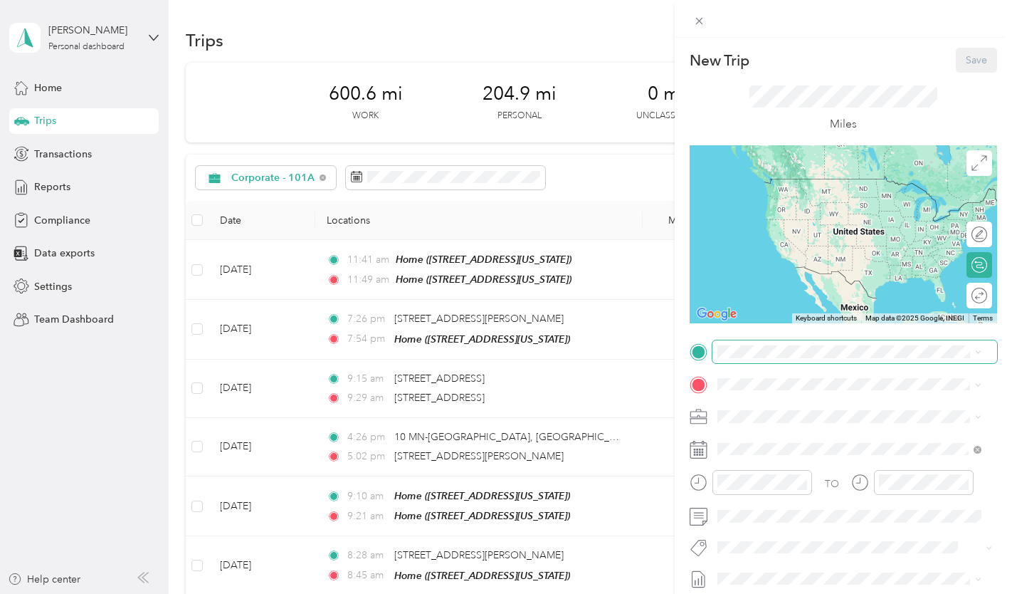
click at [782, 362] on span at bounding box center [855, 351] width 285 height 23
click at [792, 419] on span "[STREET_ADDRESS][US_STATE]" at bounding box center [816, 423] width 142 height 12
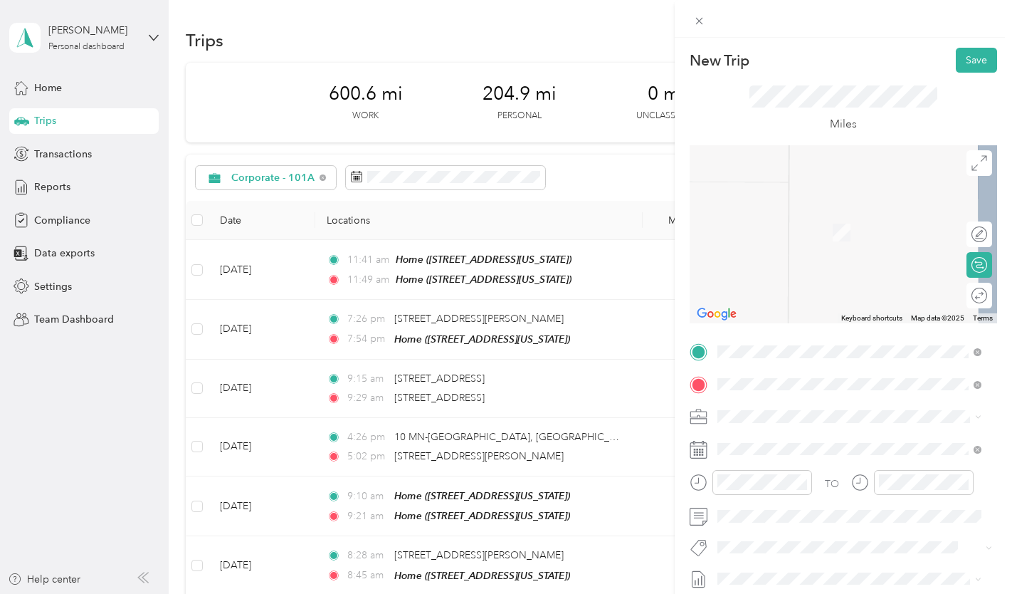
click at [838, 241] on div "TEAM [PERSON_NAME] [STREET_ADDRESS][US_STATE]" at bounding box center [816, 226] width 142 height 35
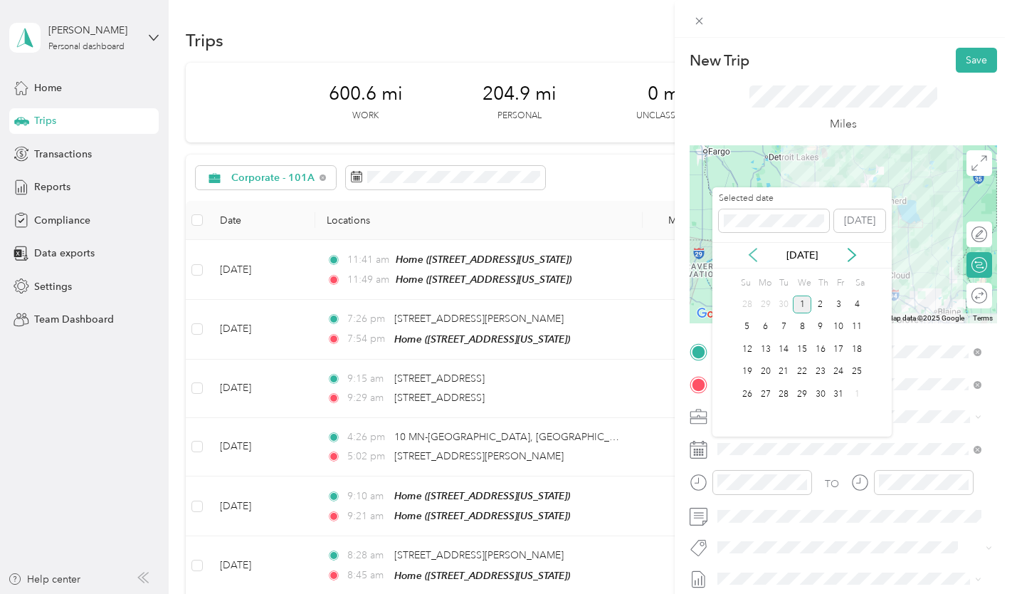
click at [754, 257] on icon at bounding box center [753, 255] width 14 height 14
click at [767, 375] on div "22" at bounding box center [766, 372] width 19 height 18
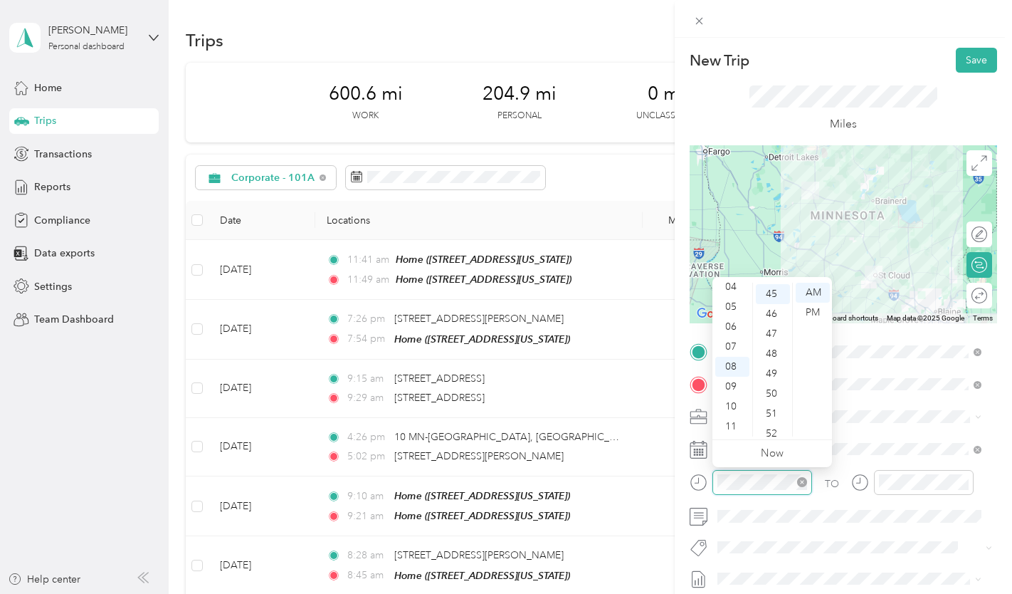
scroll to position [897, 0]
click at [730, 342] on div "07" at bounding box center [732, 347] width 34 height 20
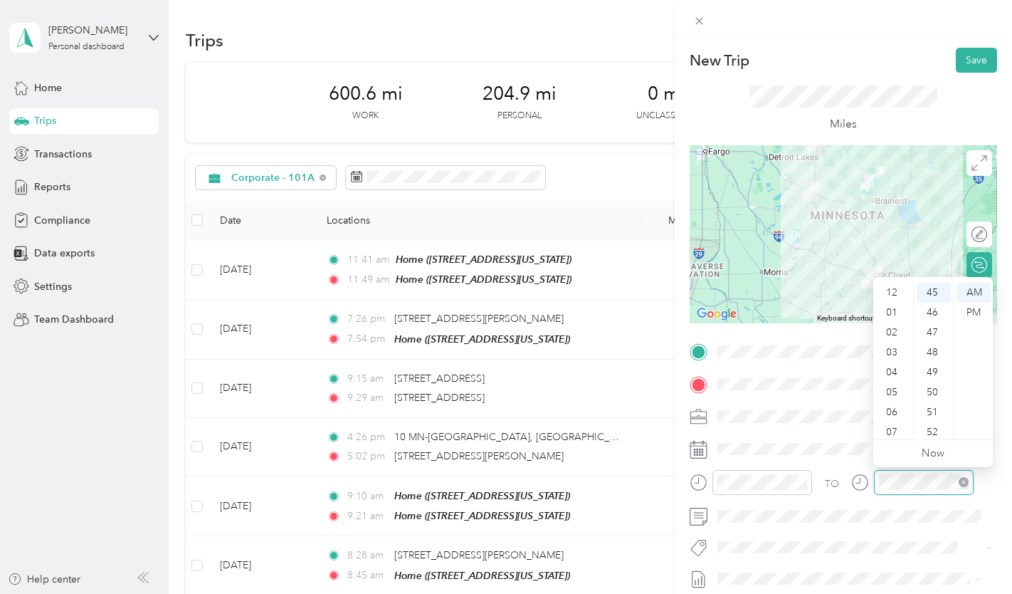
scroll to position [85, 0]
click at [875, 478] on div at bounding box center [924, 482] width 100 height 25
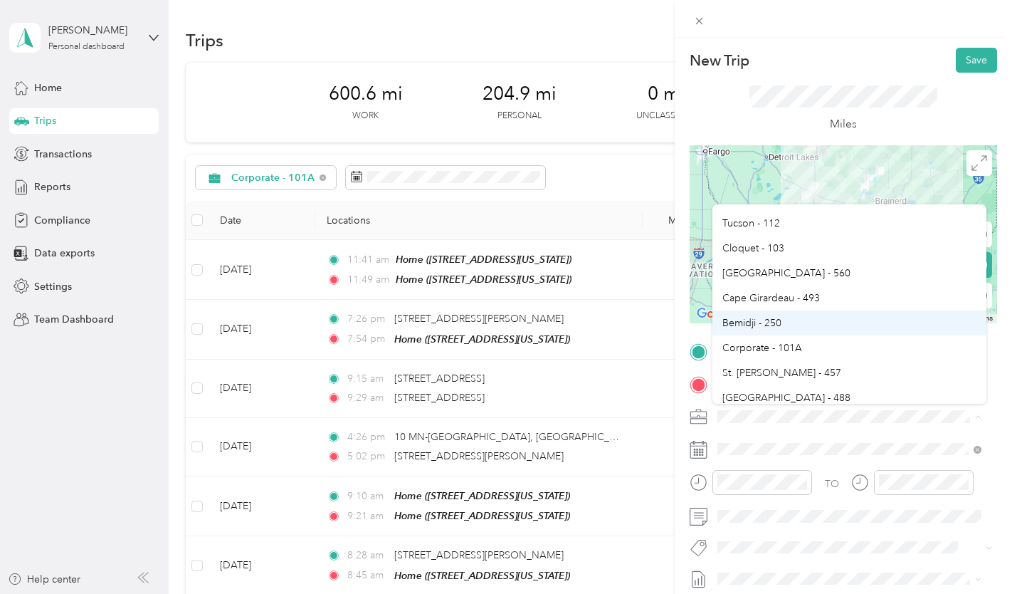
scroll to position [285, 0]
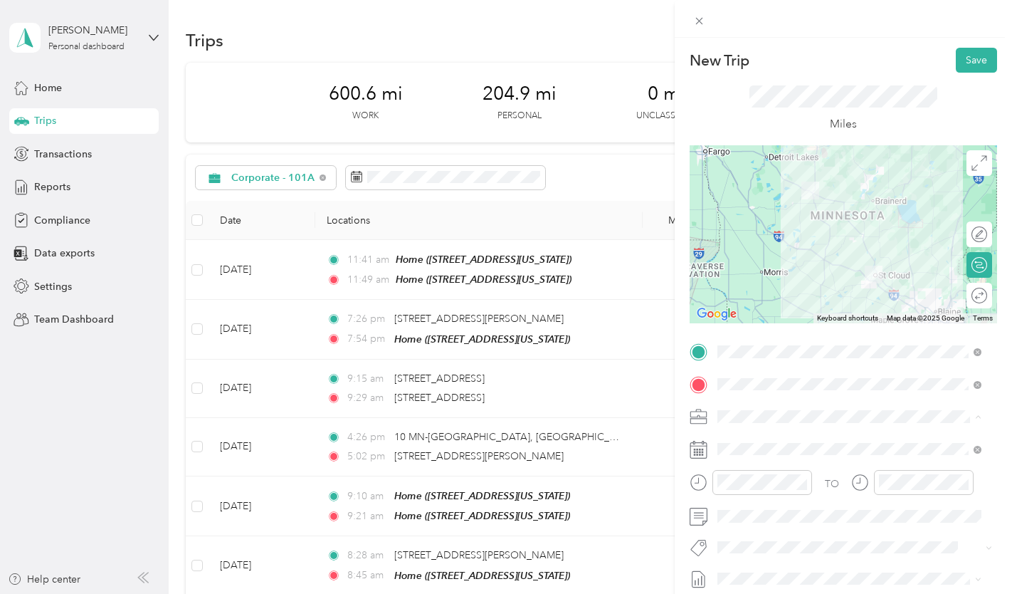
click at [792, 334] on li "Corporate - 101A" at bounding box center [850, 330] width 274 height 25
click at [957, 61] on button "Save" at bounding box center [976, 60] width 41 height 25
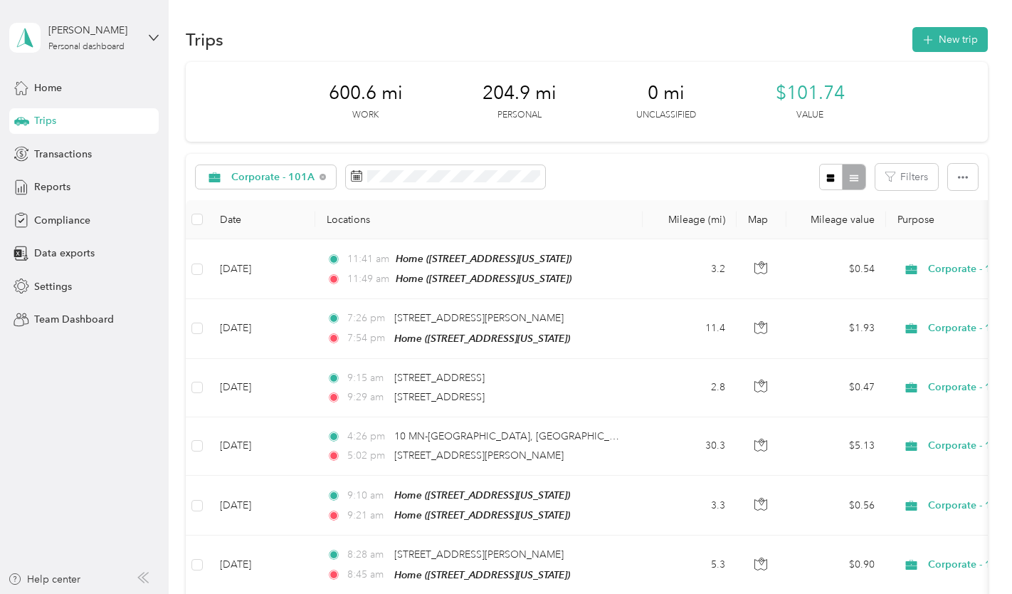
scroll to position [0, 0]
click at [954, 30] on button "New trip" at bounding box center [950, 40] width 75 height 25
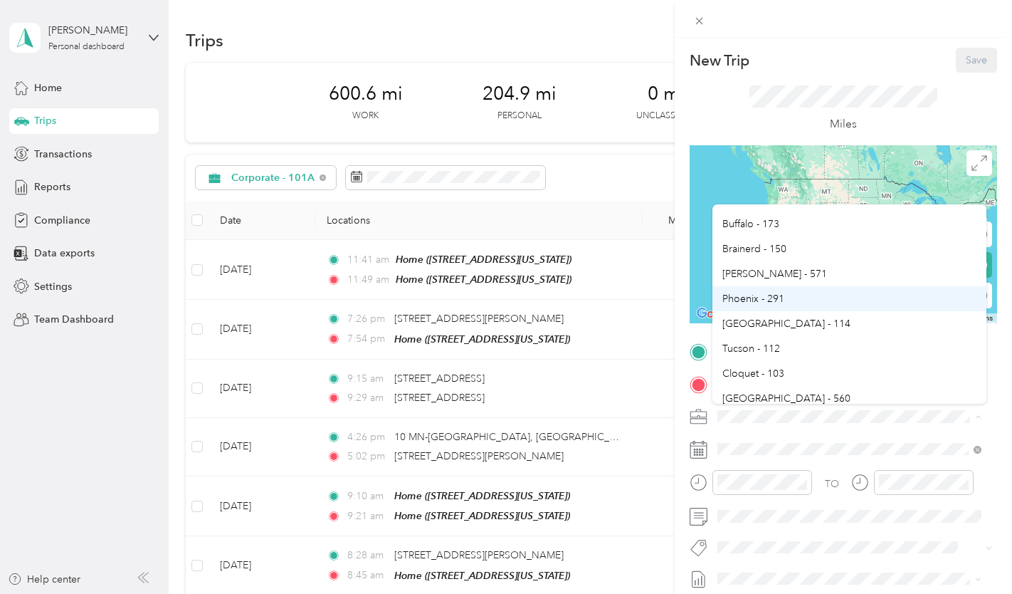
scroll to position [214, 0]
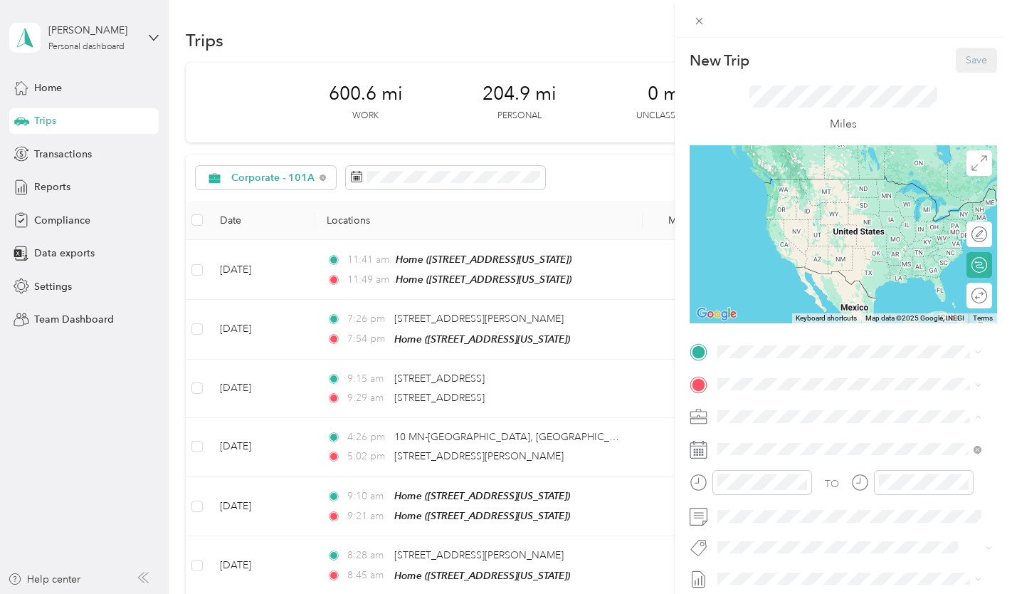
click at [794, 593] on div "New Trip Save This trip cannot be edited because it is either under review, app…" at bounding box center [502, 594] width 1005 height 0
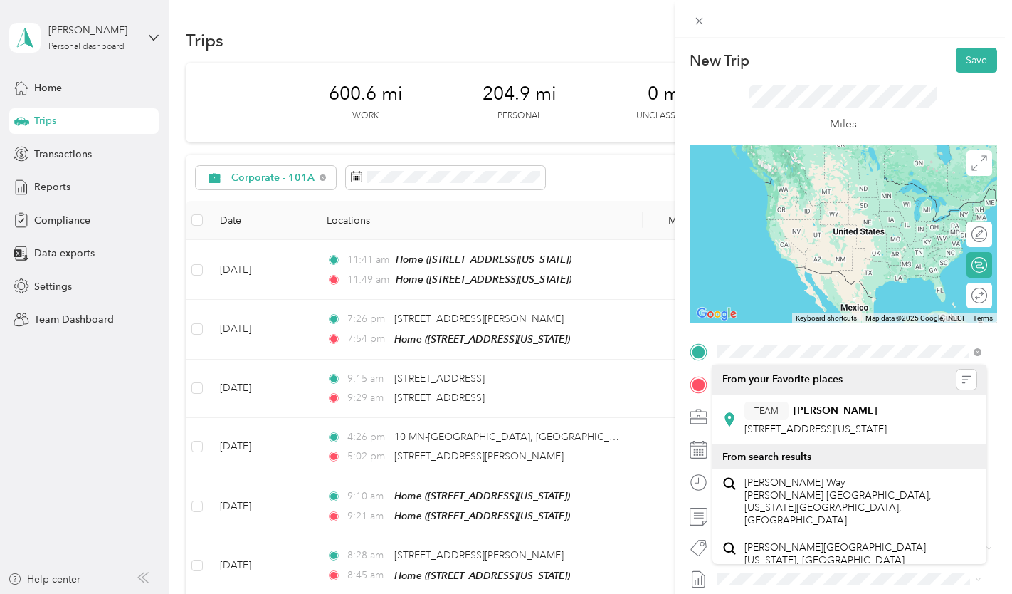
click at [826, 433] on span "[STREET_ADDRESS][US_STATE]" at bounding box center [816, 429] width 142 height 12
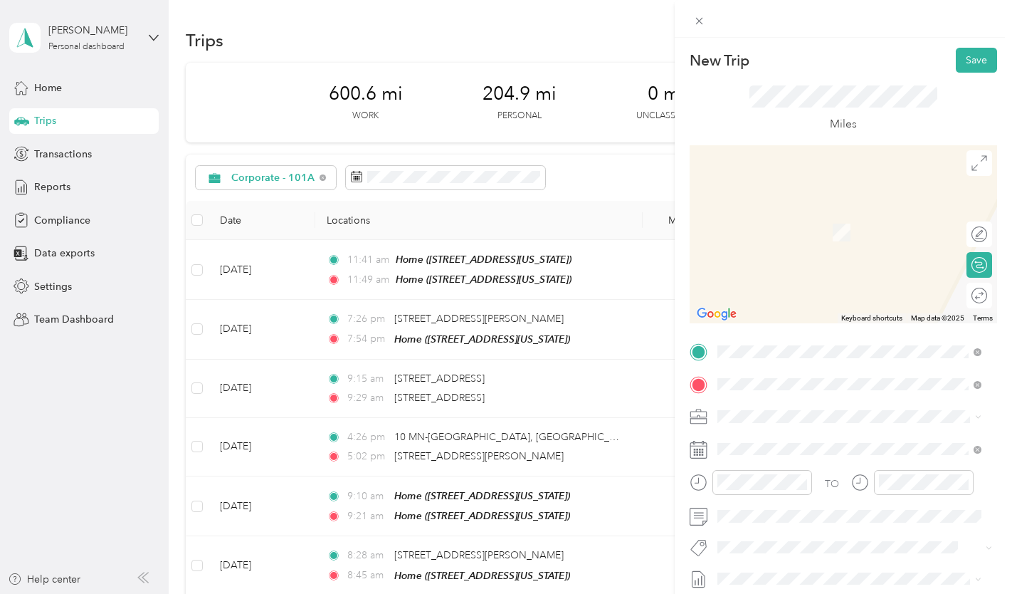
click at [893, 221] on div "TEAM Brainerd [PERSON_NAME]" at bounding box center [855, 218] width 221 height 18
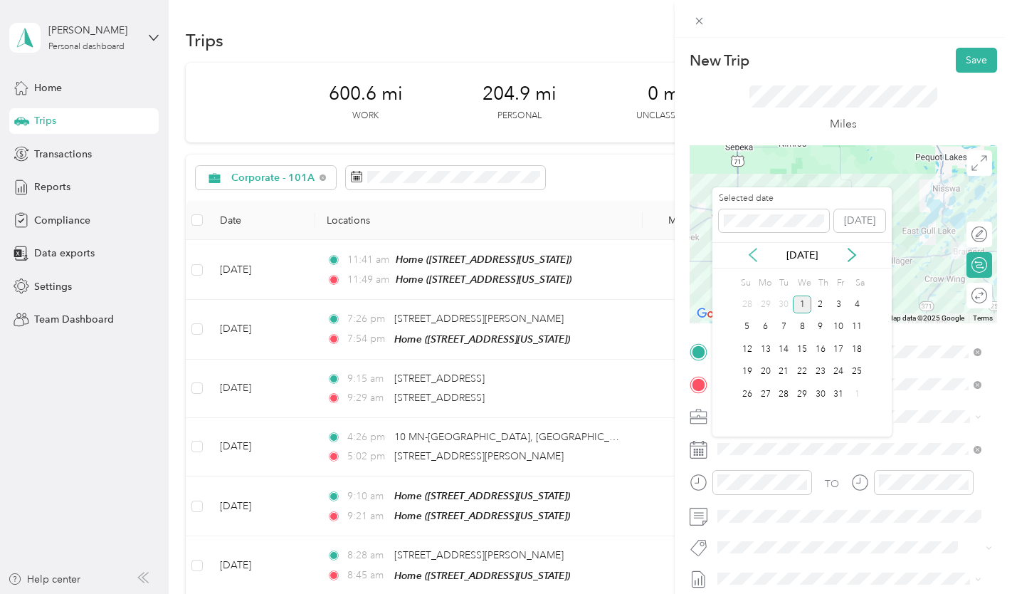
click at [751, 252] on icon at bounding box center [753, 255] width 14 height 14
click at [762, 372] on div "22" at bounding box center [766, 372] width 19 height 18
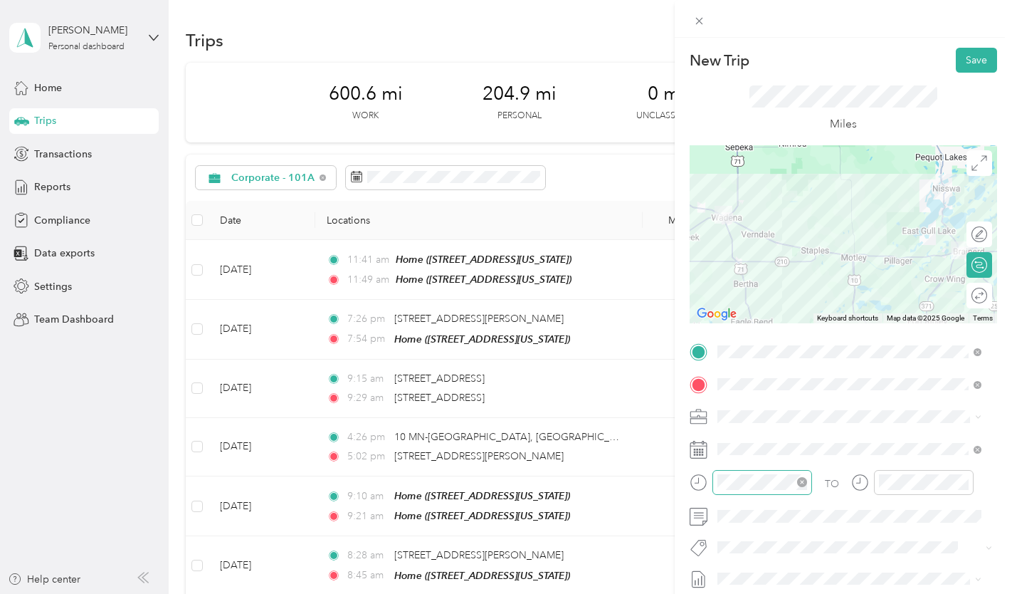
click at [763, 473] on div at bounding box center [763, 482] width 100 height 25
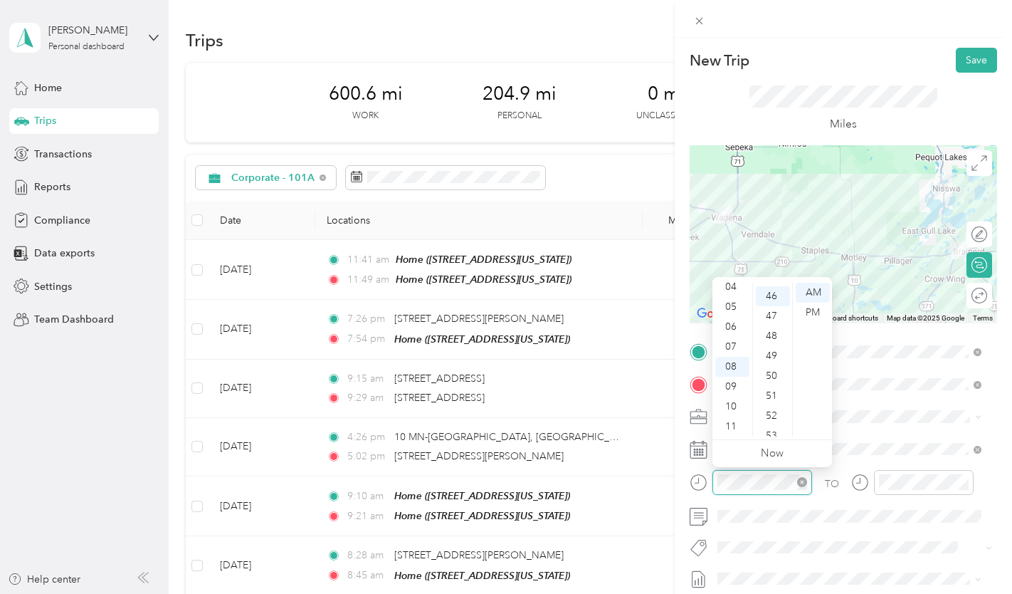
scroll to position [917, 0]
click at [711, 473] on div at bounding box center [751, 482] width 122 height 25
click at [730, 424] on div "11" at bounding box center [732, 426] width 34 height 20
click at [773, 323] on div "19" at bounding box center [773, 324] width 34 height 20
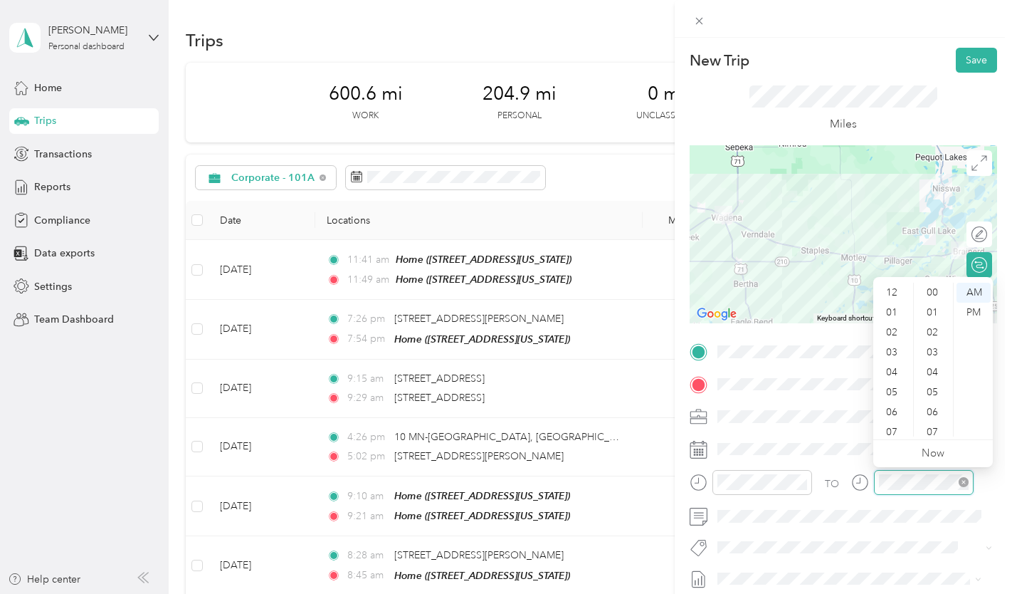
scroll to position [85, 0]
click at [858, 485] on div at bounding box center [912, 482] width 122 height 25
click at [981, 309] on div "PM" at bounding box center [974, 313] width 34 height 20
click at [893, 297] on div "12" at bounding box center [893, 293] width 34 height 20
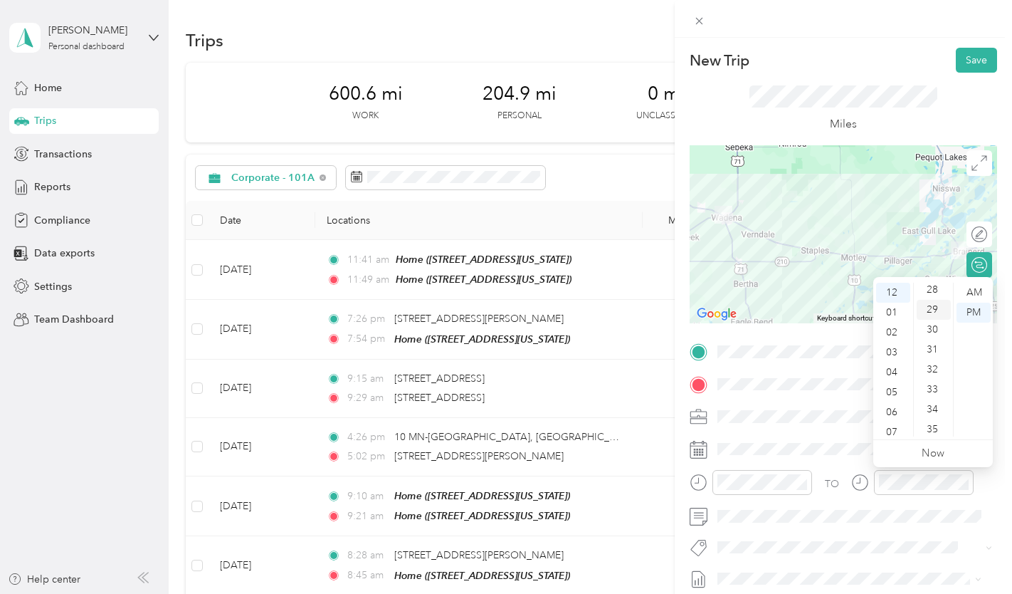
click at [937, 310] on div "29" at bounding box center [934, 310] width 34 height 20
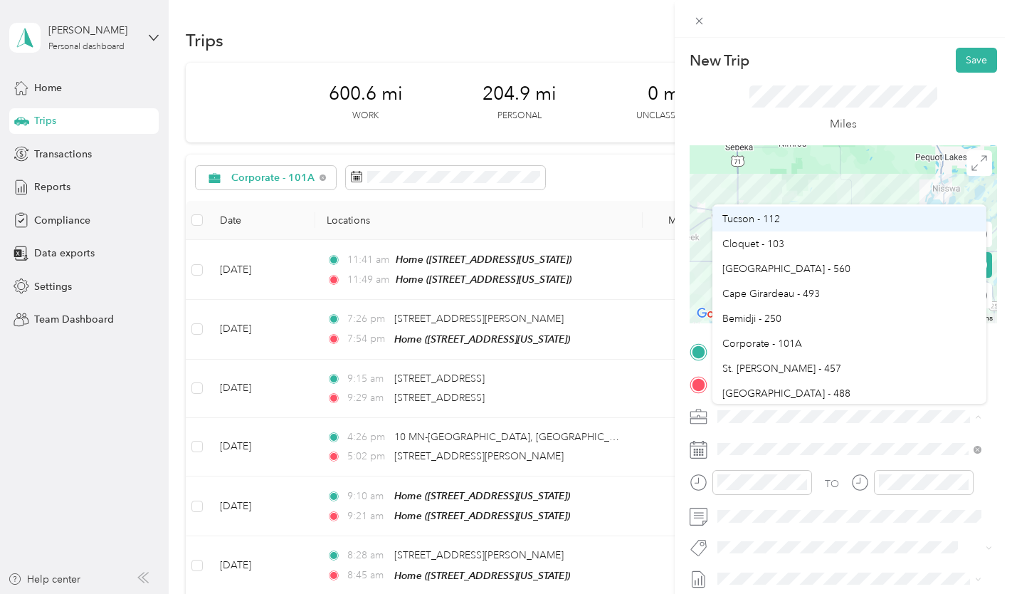
scroll to position [285, 0]
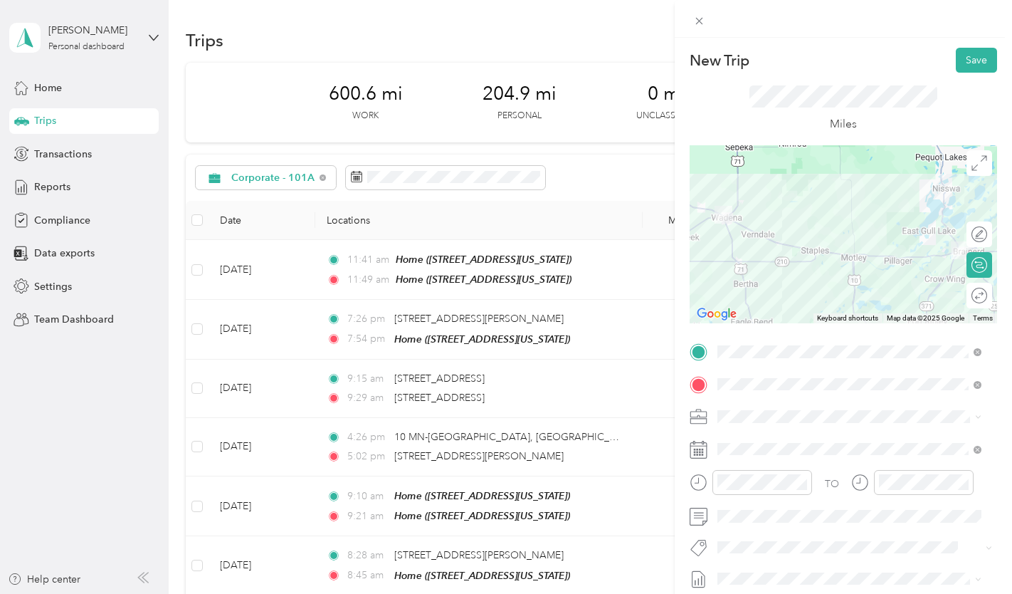
click at [787, 329] on span "Corporate - 101A" at bounding box center [762, 329] width 80 height 12
click at [972, 60] on button "Save" at bounding box center [976, 60] width 41 height 25
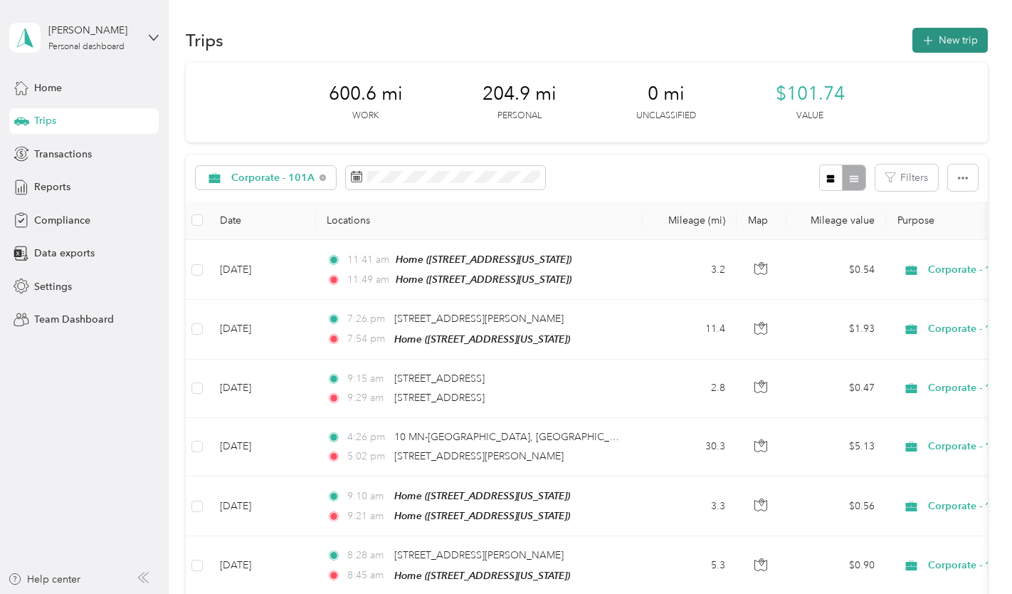
click at [953, 43] on button "New trip" at bounding box center [950, 40] width 75 height 25
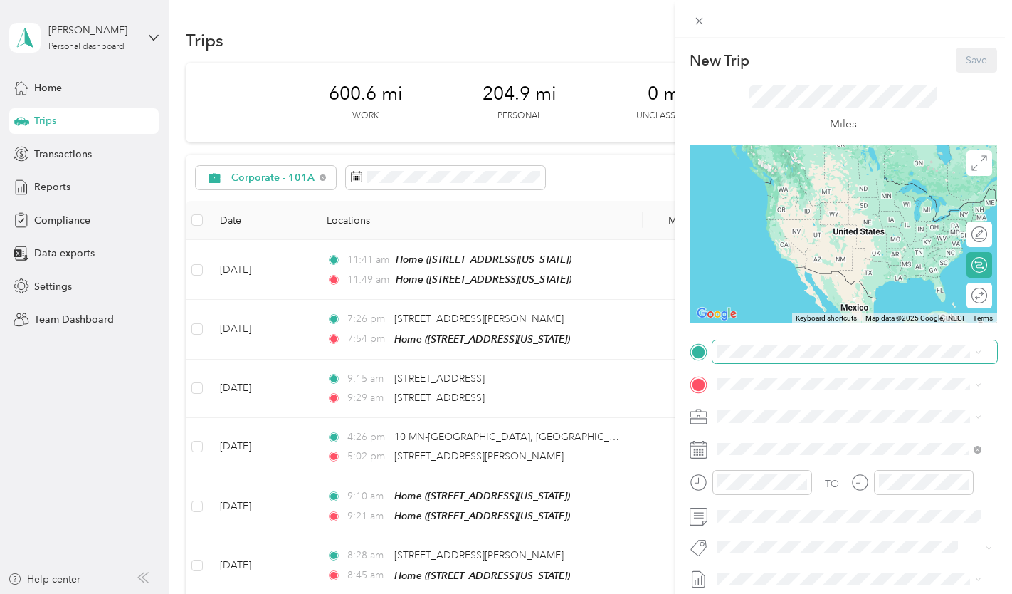
click at [777, 358] on span at bounding box center [855, 351] width 285 height 23
click at [791, 436] on div "TEAM Brainerd Culligan [STREET_ADDRESS][PERSON_NAME][US_STATE]" at bounding box center [855, 418] width 221 height 35
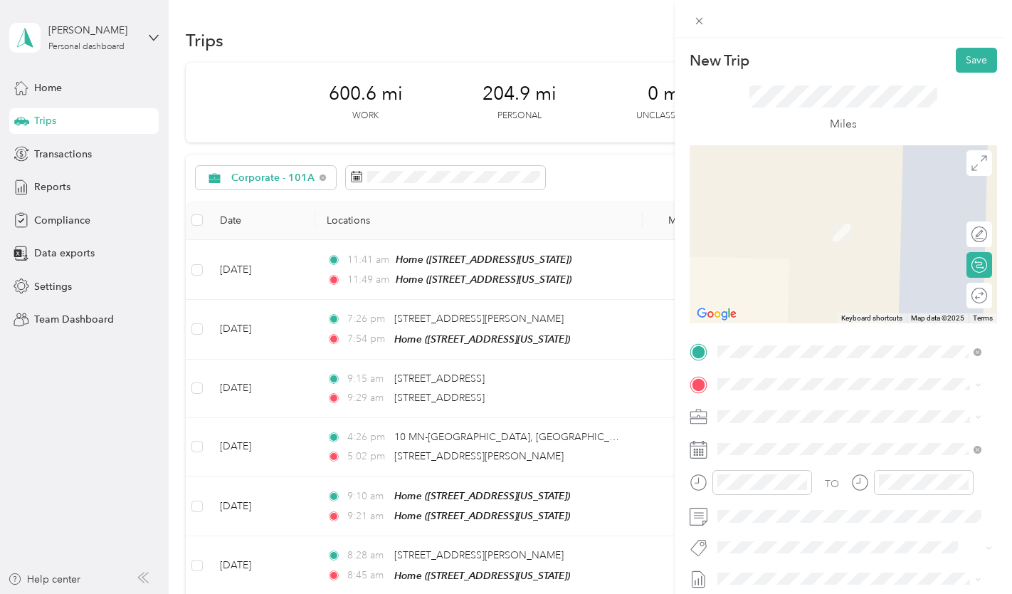
click at [880, 441] on span "[STREET_ADDRESS][US_STATE]" at bounding box center [816, 434] width 142 height 13
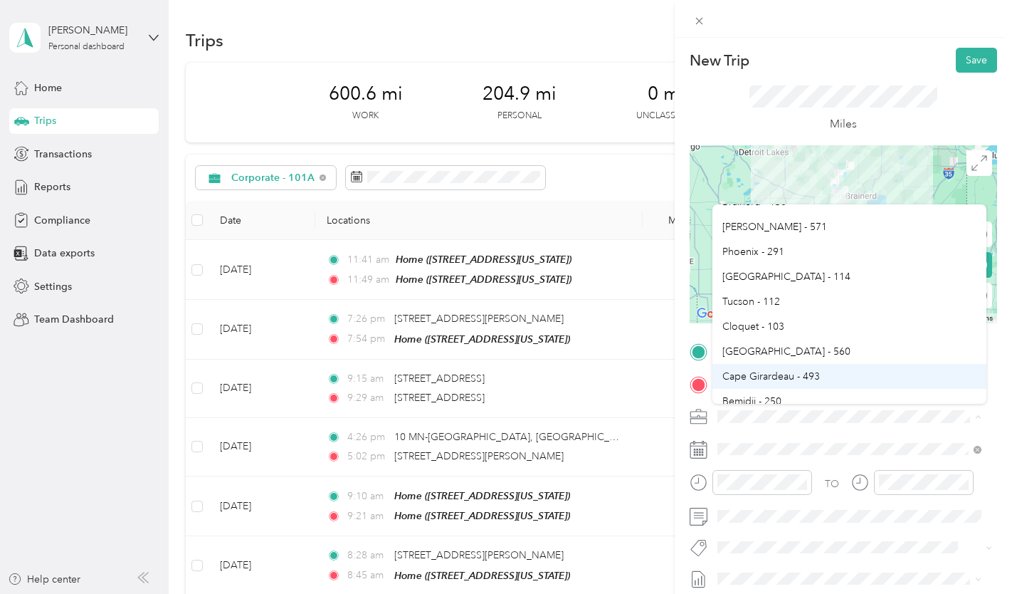
scroll to position [214, 0]
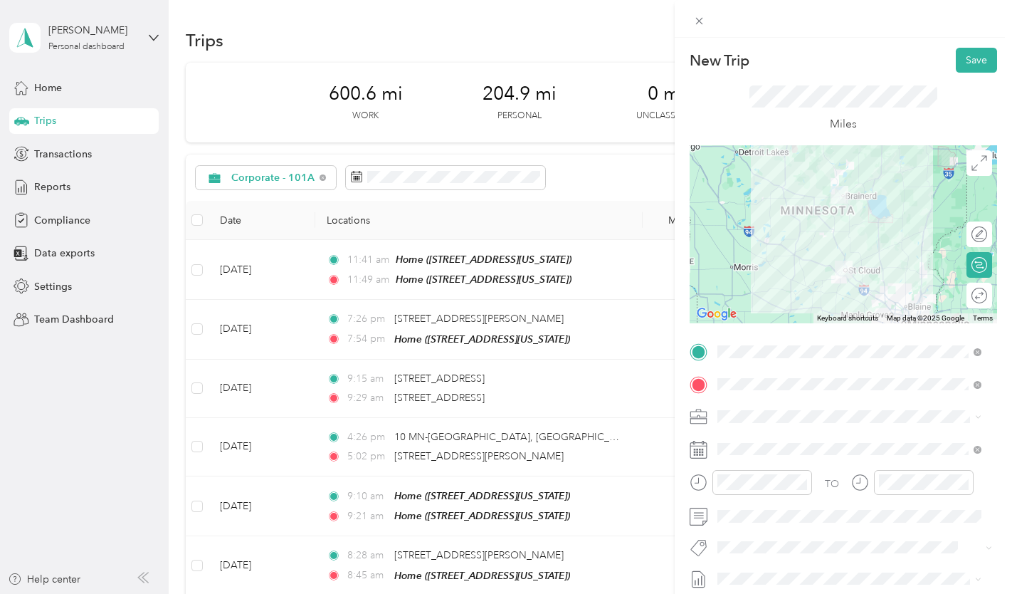
click at [789, 396] on span "Corporate - 101A" at bounding box center [762, 401] width 80 height 12
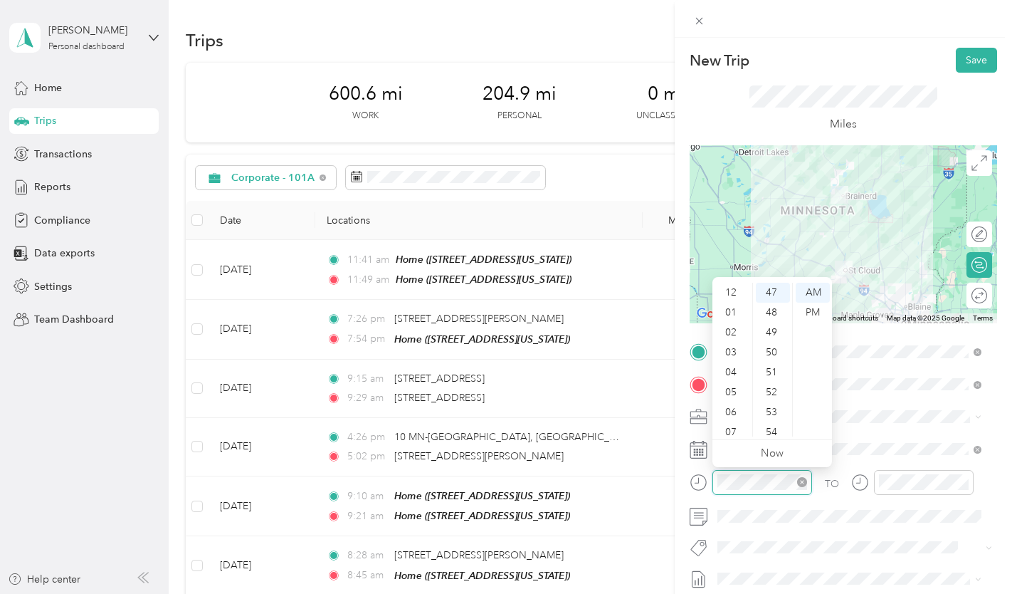
scroll to position [85, 0]
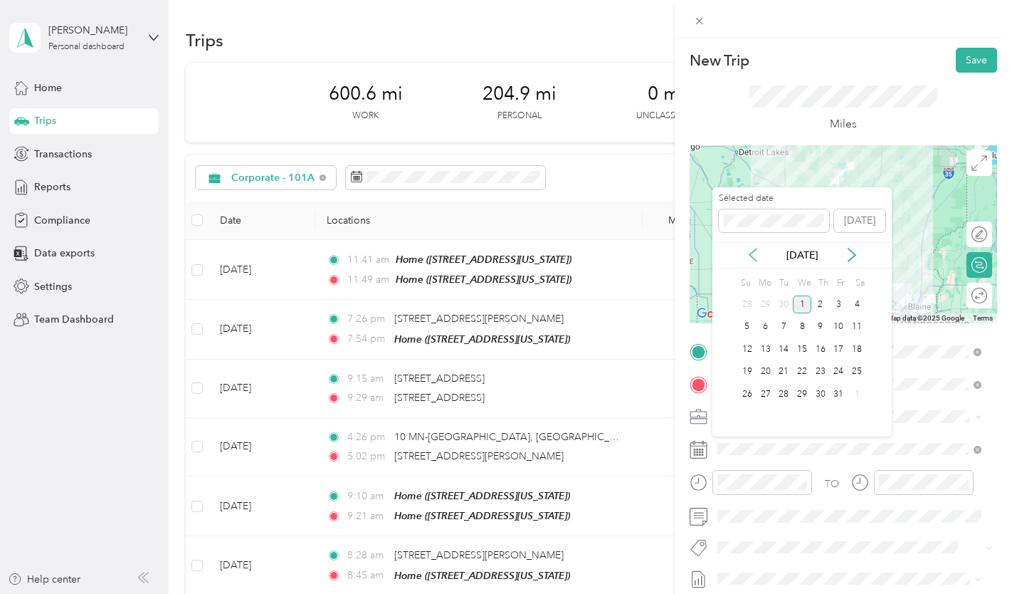
click at [754, 258] on icon at bounding box center [753, 255] width 14 height 14
click at [764, 370] on div "22" at bounding box center [766, 372] width 19 height 18
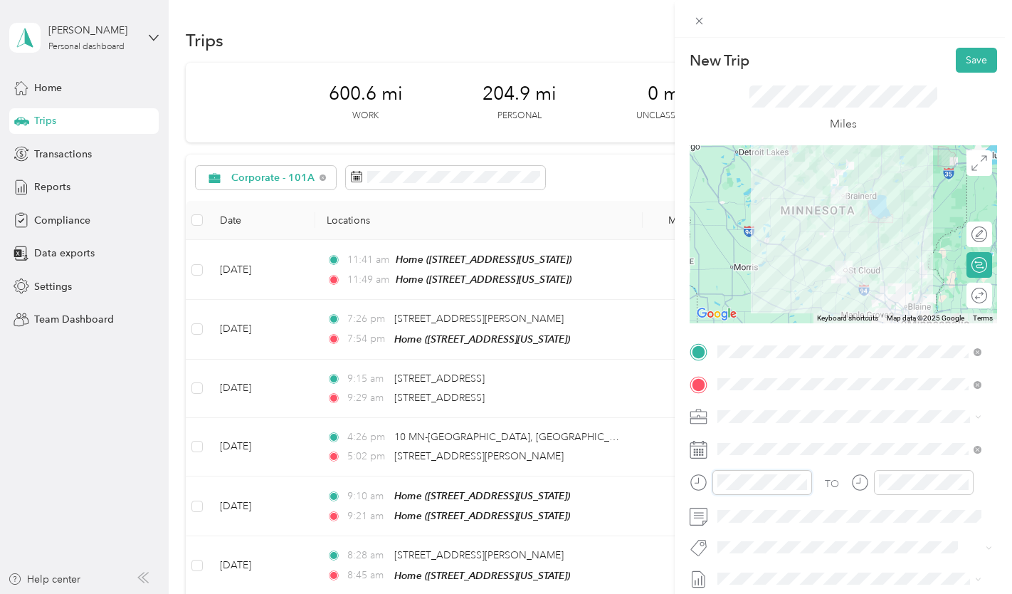
click at [702, 473] on div at bounding box center [751, 482] width 122 height 25
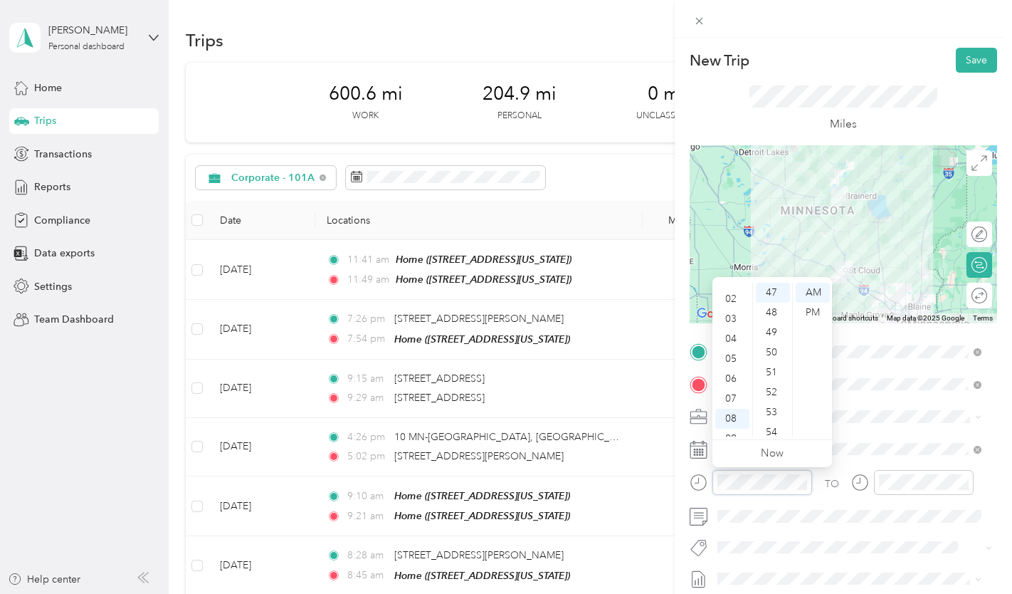
scroll to position [0, 0]
click at [737, 310] on div "01" at bounding box center [732, 313] width 34 height 20
click at [769, 291] on div "47" at bounding box center [773, 293] width 34 height 20
click at [815, 310] on div "PM" at bounding box center [813, 313] width 34 height 20
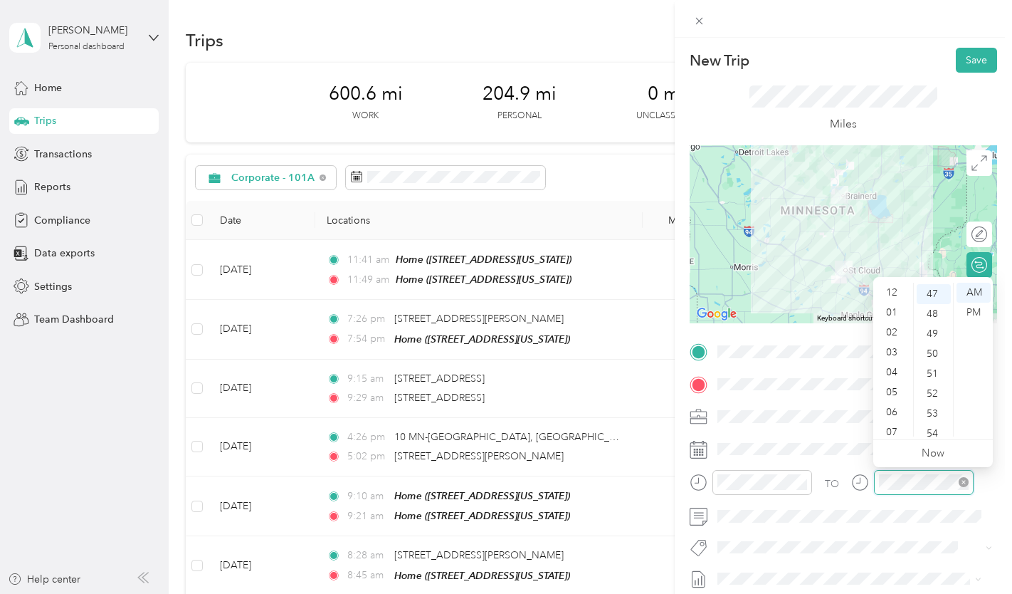
scroll to position [85, 0]
click at [876, 478] on div at bounding box center [924, 482] width 100 height 25
click at [891, 329] on div "02" at bounding box center [893, 332] width 34 height 20
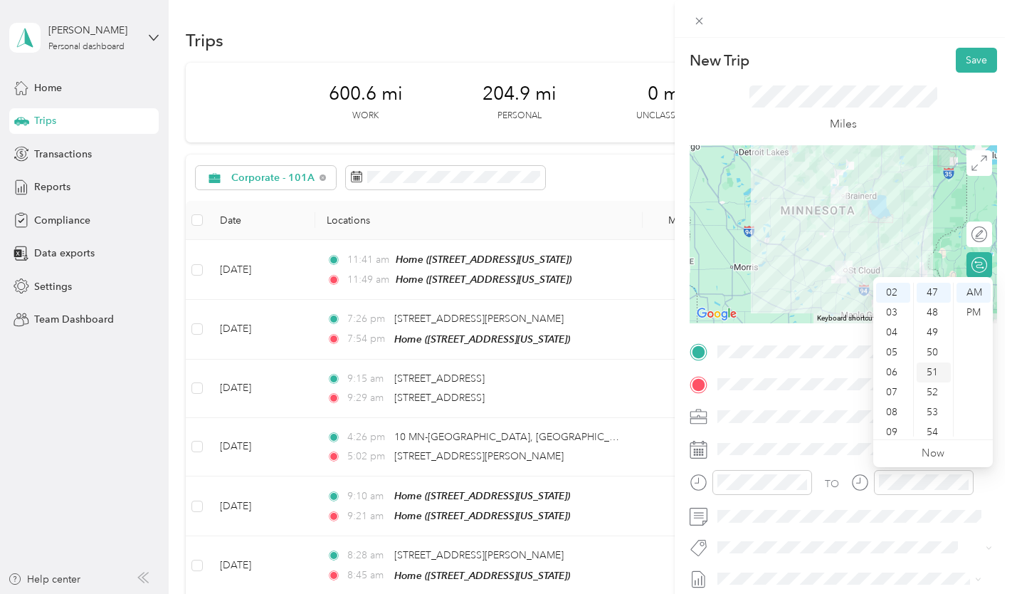
click at [928, 377] on div "51" at bounding box center [934, 372] width 34 height 20
click at [970, 313] on div "PM" at bounding box center [974, 313] width 34 height 20
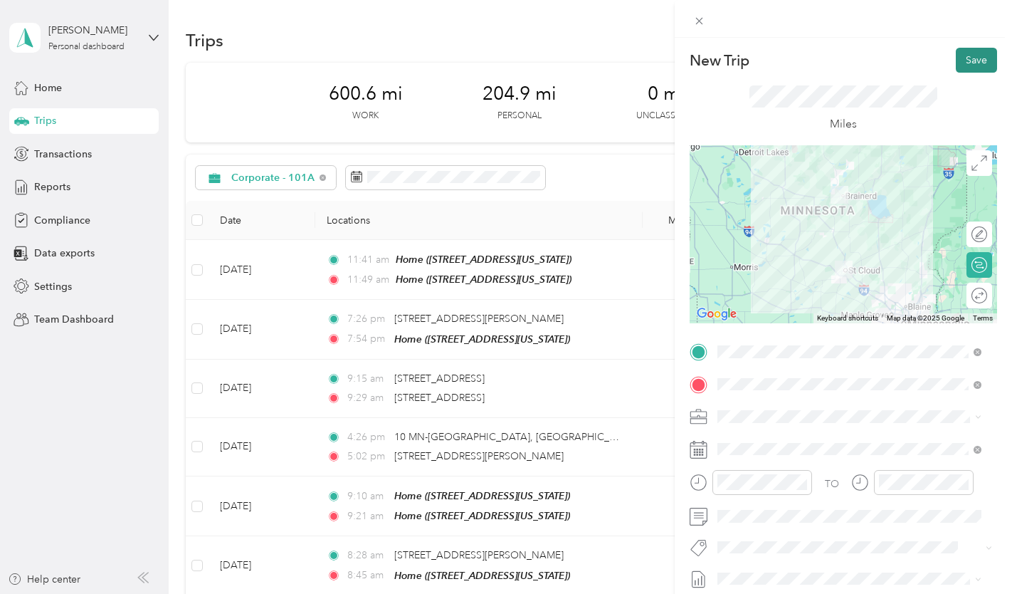
click at [960, 52] on button "Save" at bounding box center [976, 60] width 41 height 25
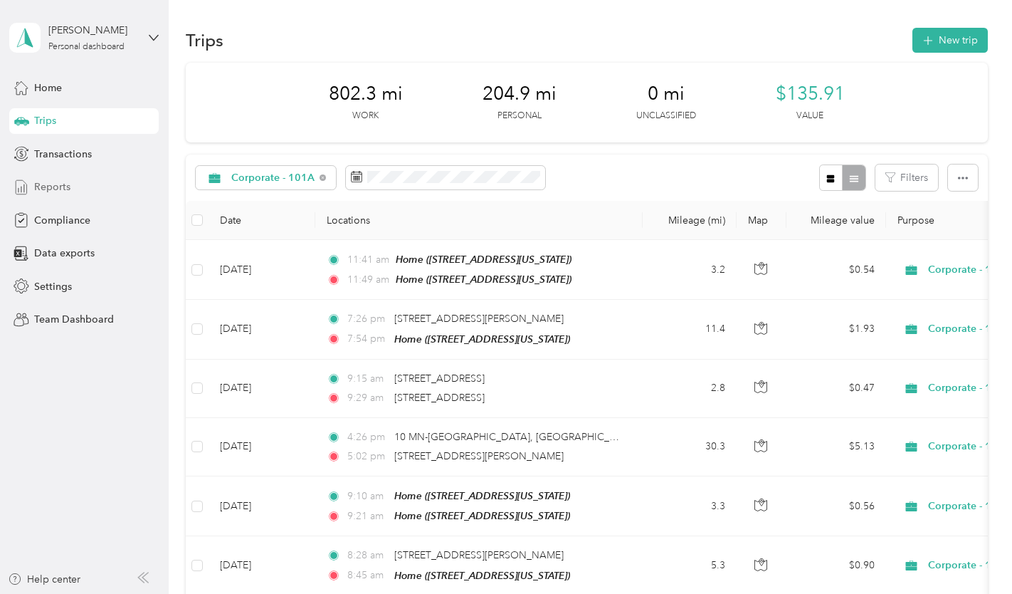
click at [38, 192] on span "Reports" at bounding box center [52, 186] width 36 height 15
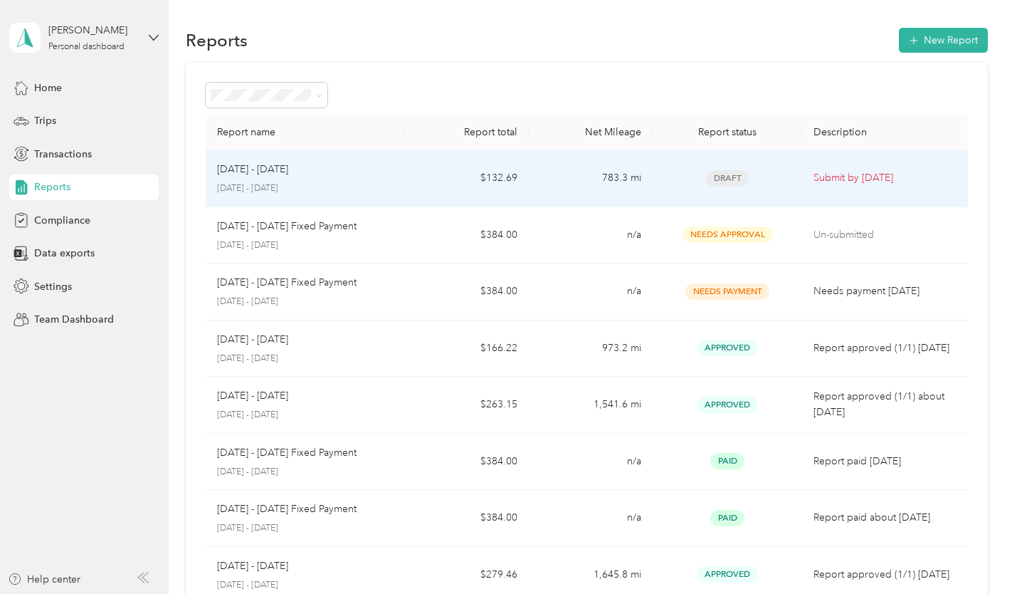
click at [231, 178] on div "Sep 1 - 30, 2025 September 1 - 30, 2025" at bounding box center [305, 178] width 176 height 33
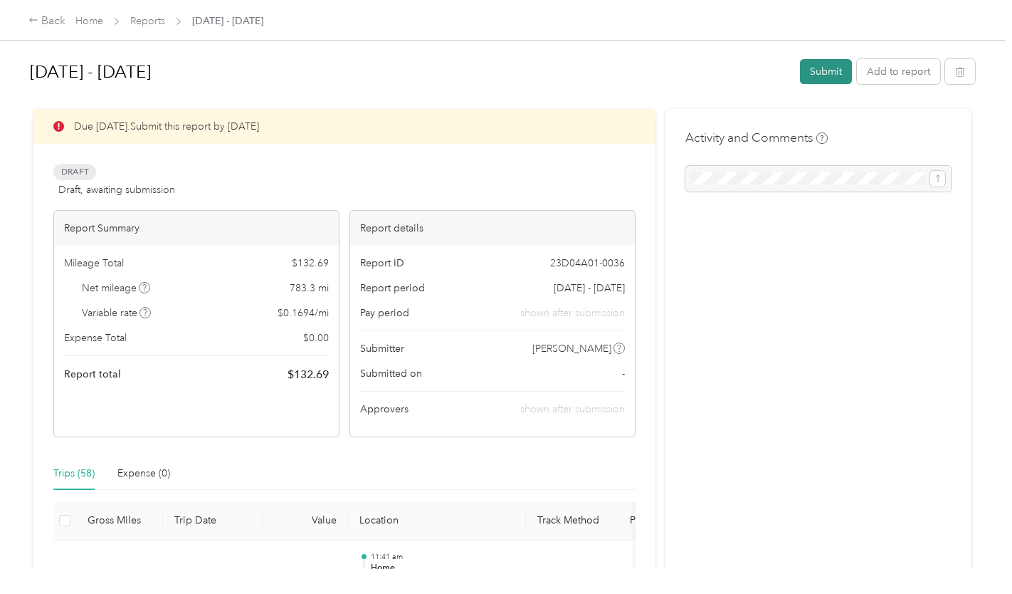
click at [814, 73] on button "Submit" at bounding box center [826, 71] width 52 height 25
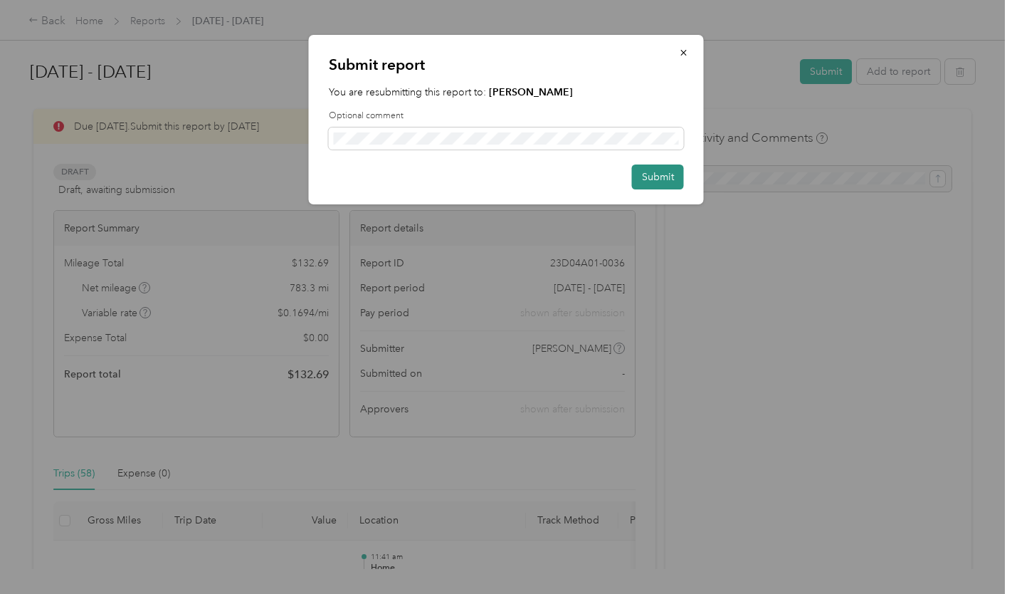
click at [657, 182] on button "Submit" at bounding box center [658, 176] width 52 height 25
